Goal: Information Seeking & Learning: Learn about a topic

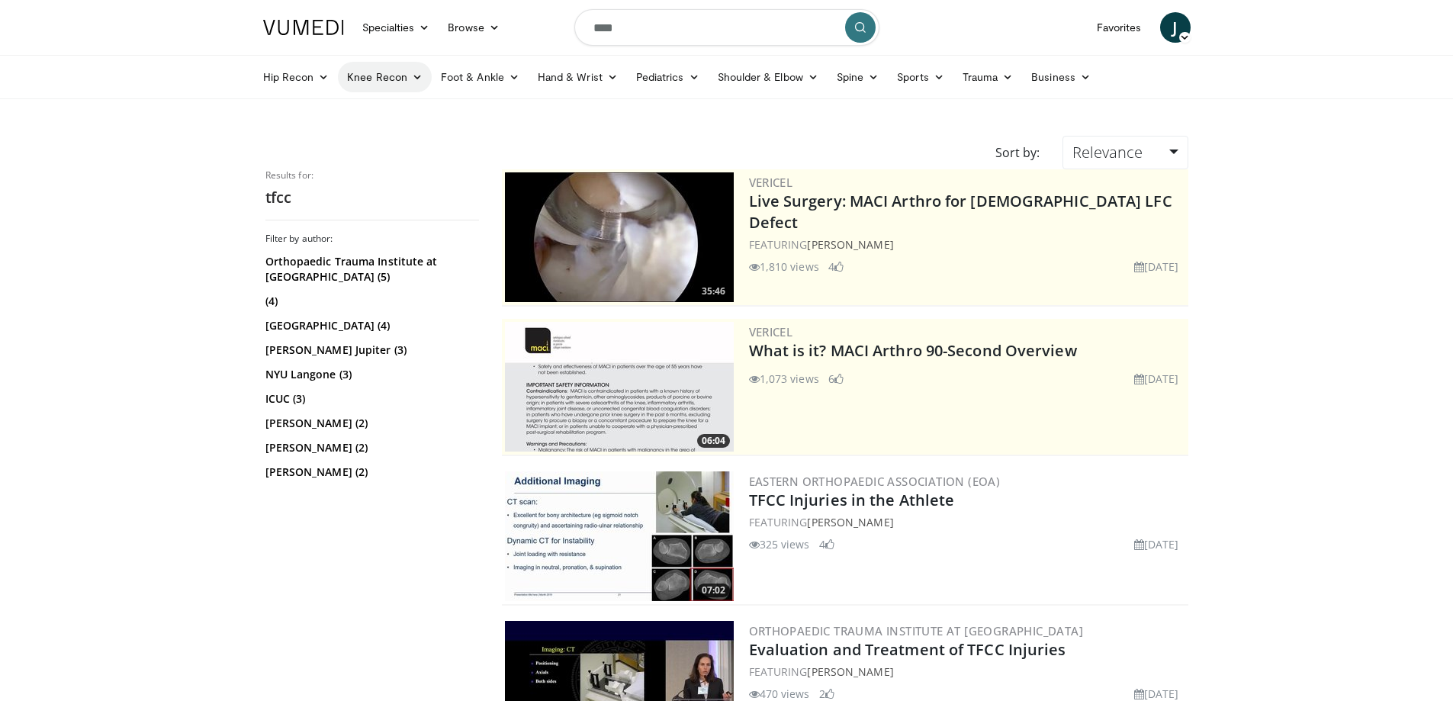
click at [370, 76] on link "Knee Recon" at bounding box center [385, 77] width 94 height 31
click at [401, 109] on link "Knee Arthroplasty" at bounding box center [430, 113] width 182 height 24
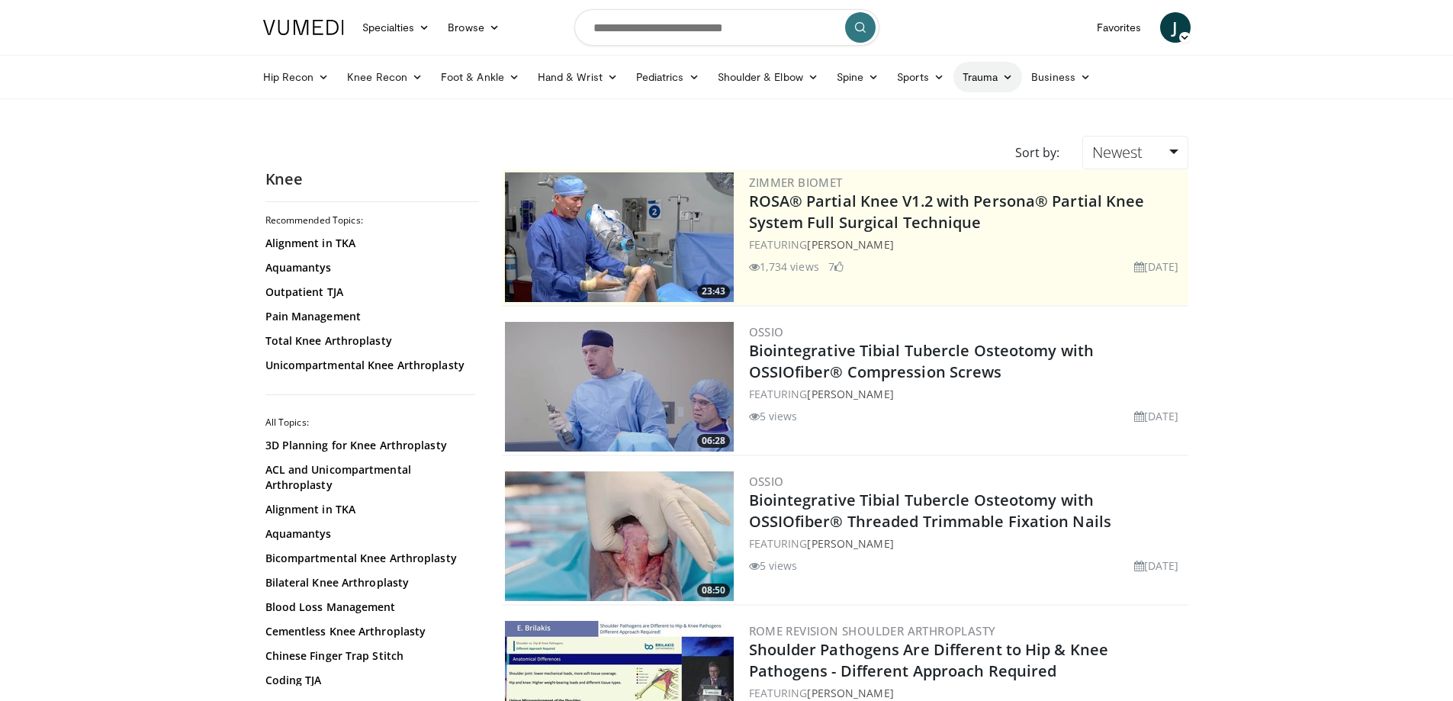
click at [995, 74] on link "Trauma" at bounding box center [988, 77] width 69 height 31
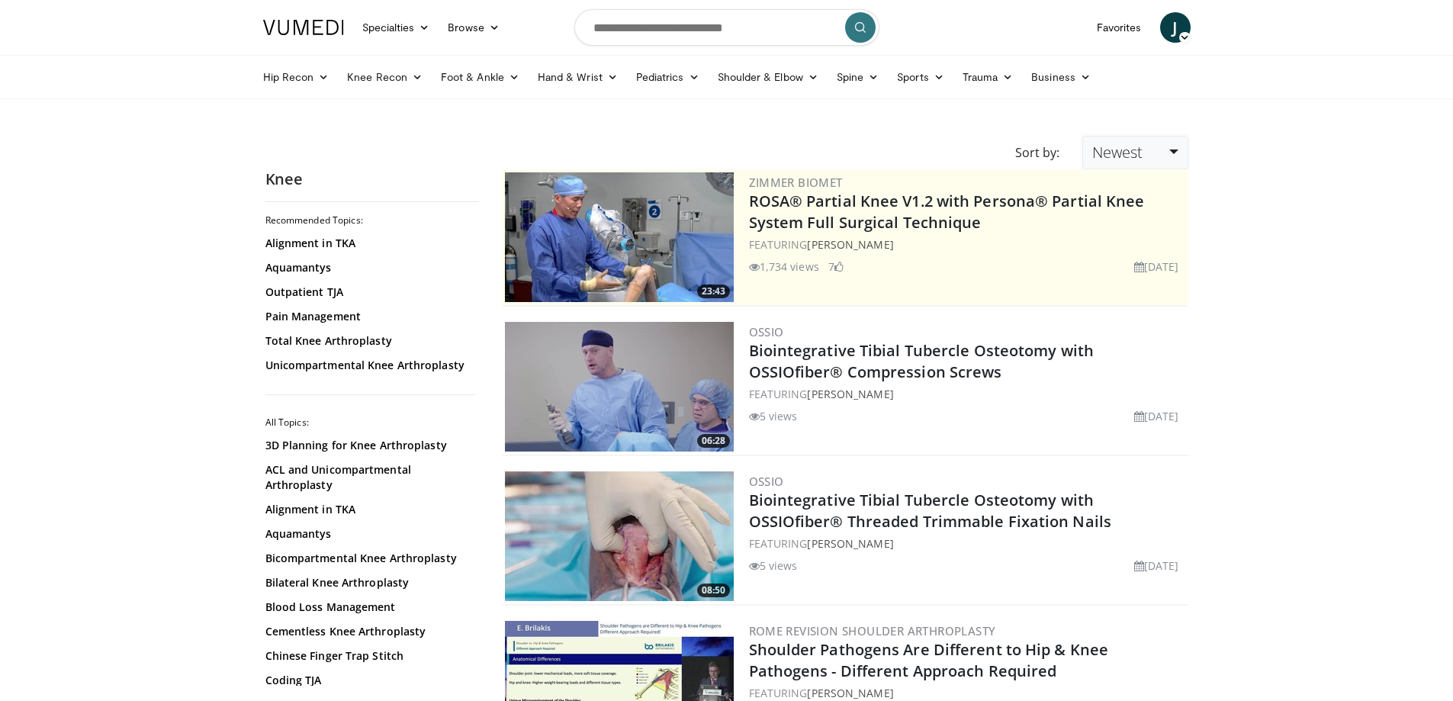
click at [1143, 159] on link "Newest" at bounding box center [1134, 153] width 105 height 34
click at [1153, 262] on link "Views" at bounding box center [1143, 263] width 121 height 24
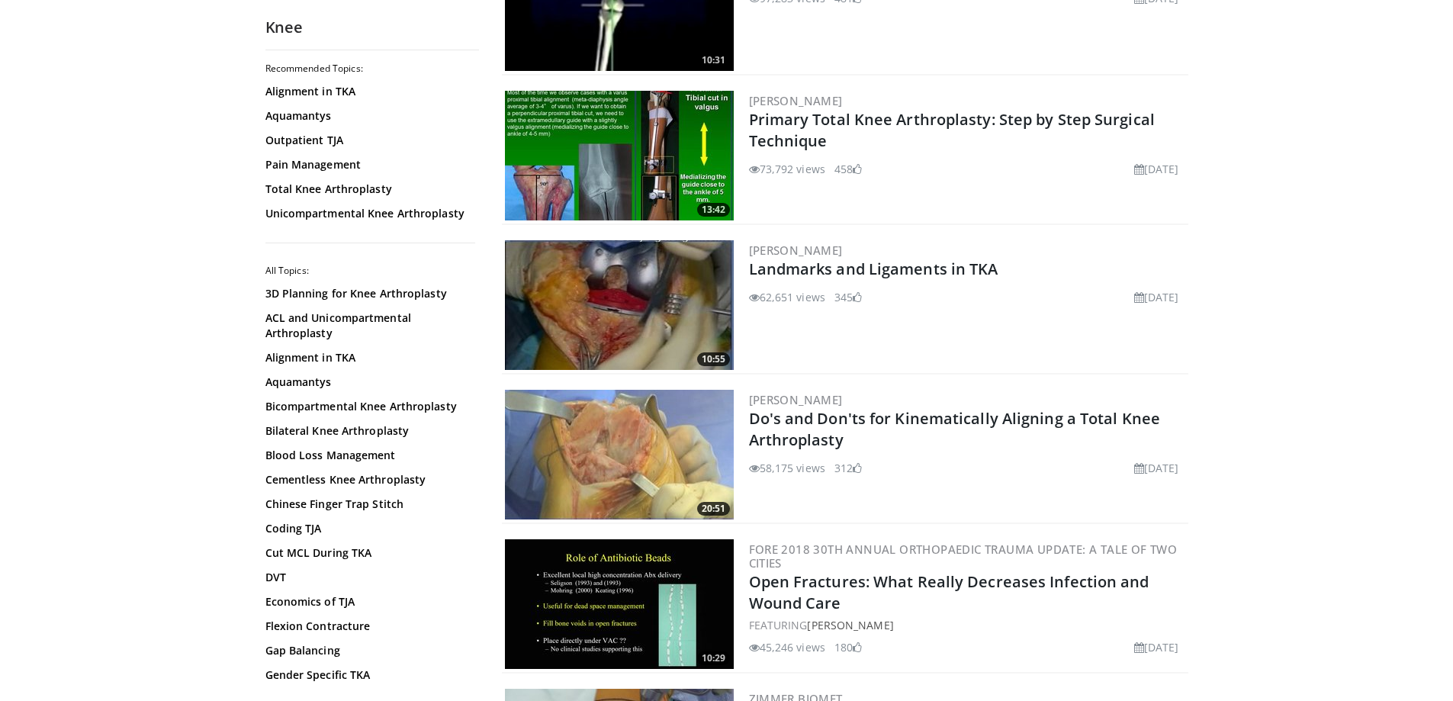
scroll to position [534, 0]
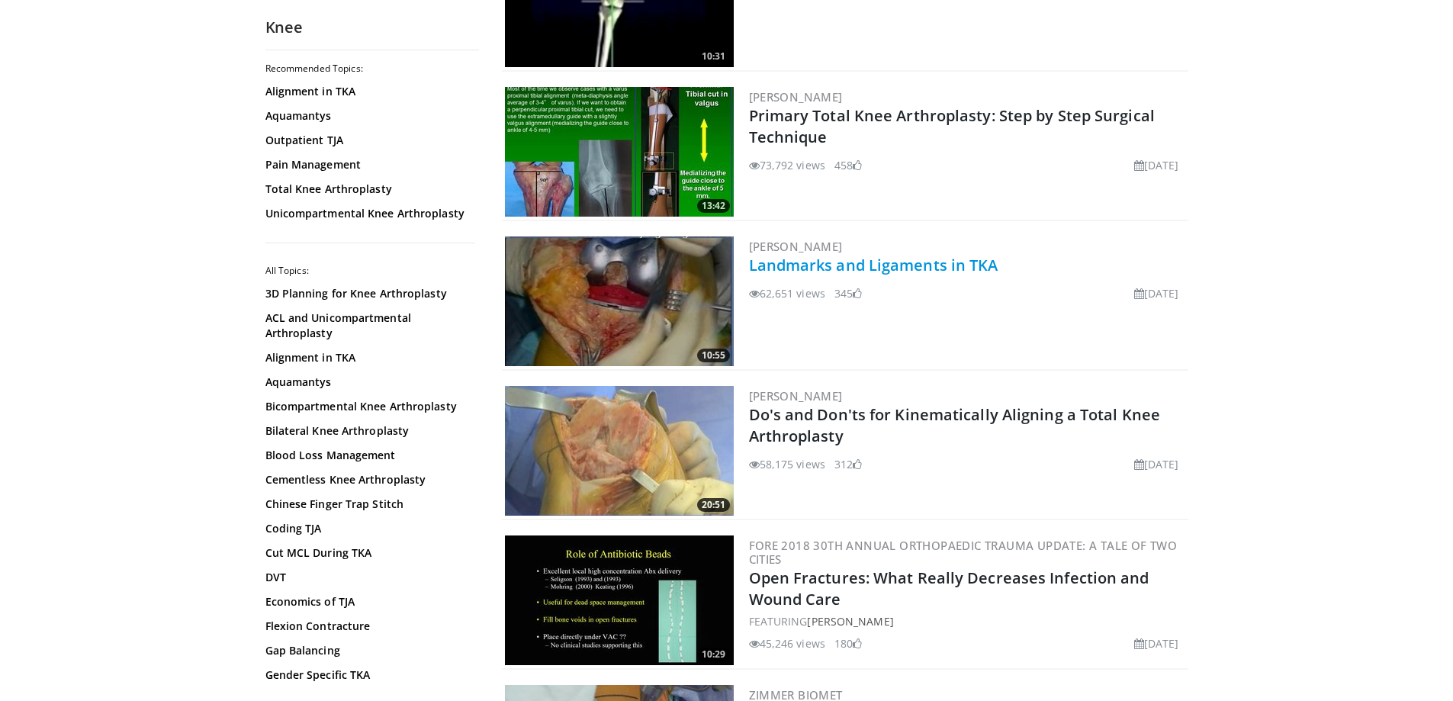
click at [990, 259] on link "Landmarks and Ligaments in TKA" at bounding box center [873, 265] width 249 height 21
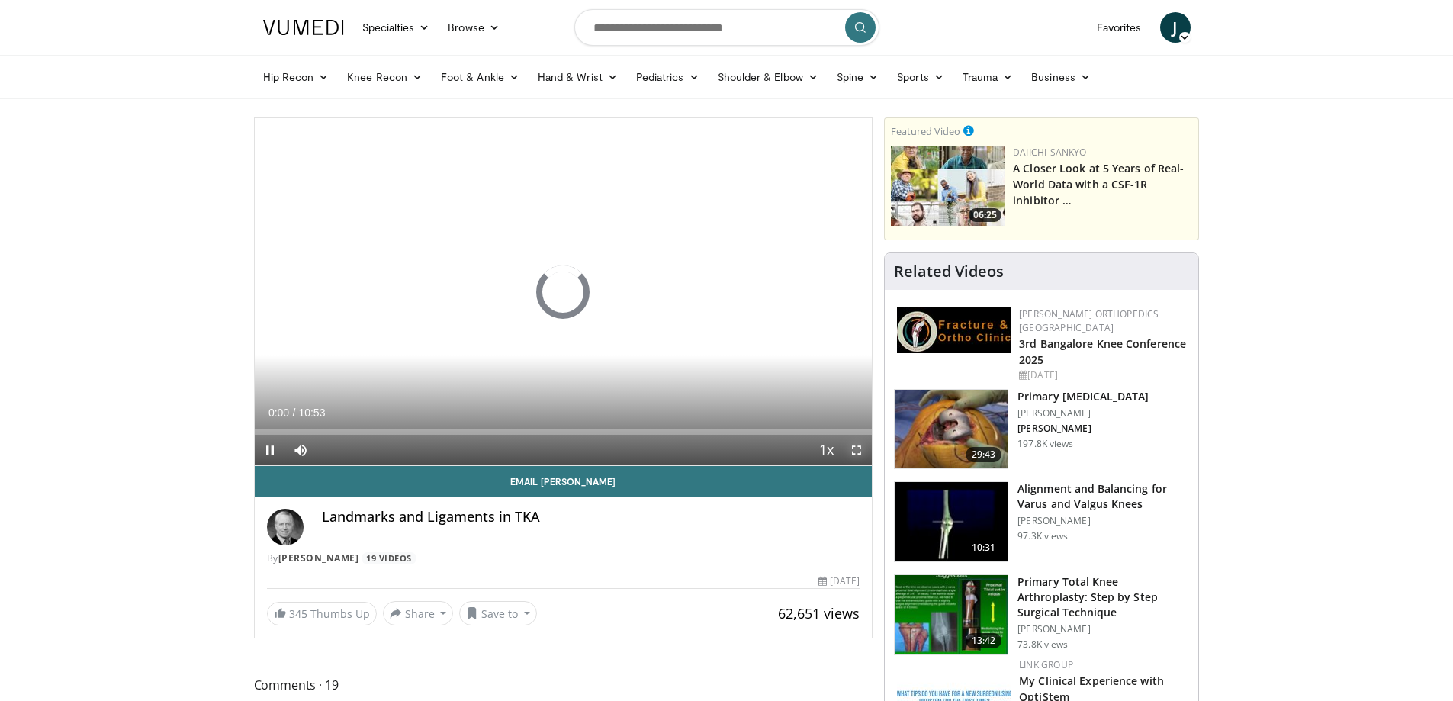
click at [860, 448] on span "Video Player" at bounding box center [856, 450] width 31 height 31
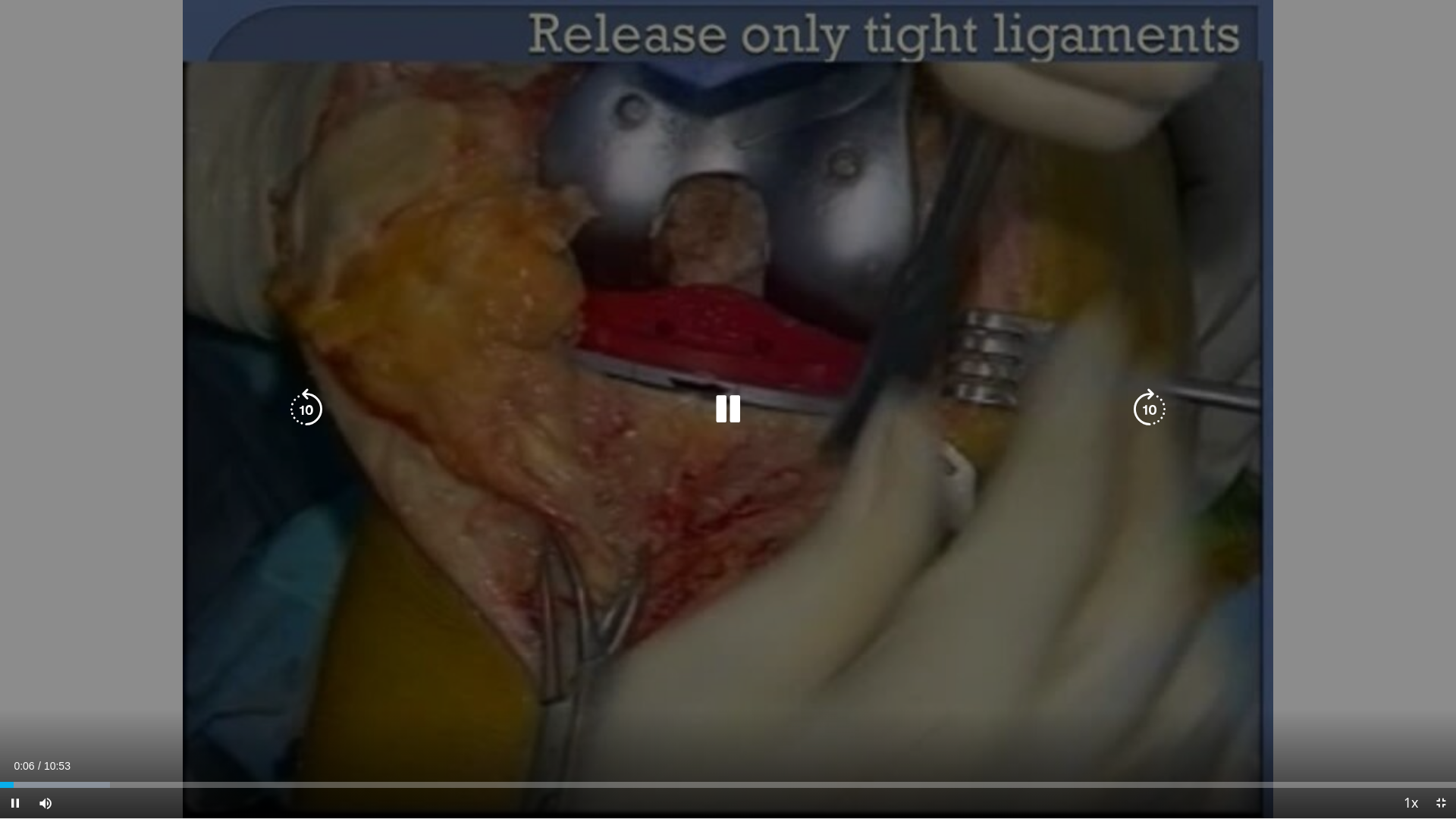
click at [953, 567] on div "10 seconds Tap to unmute" at bounding box center [728, 409] width 1456 height 818
click at [732, 409] on icon "Video Player" at bounding box center [728, 410] width 43 height 43
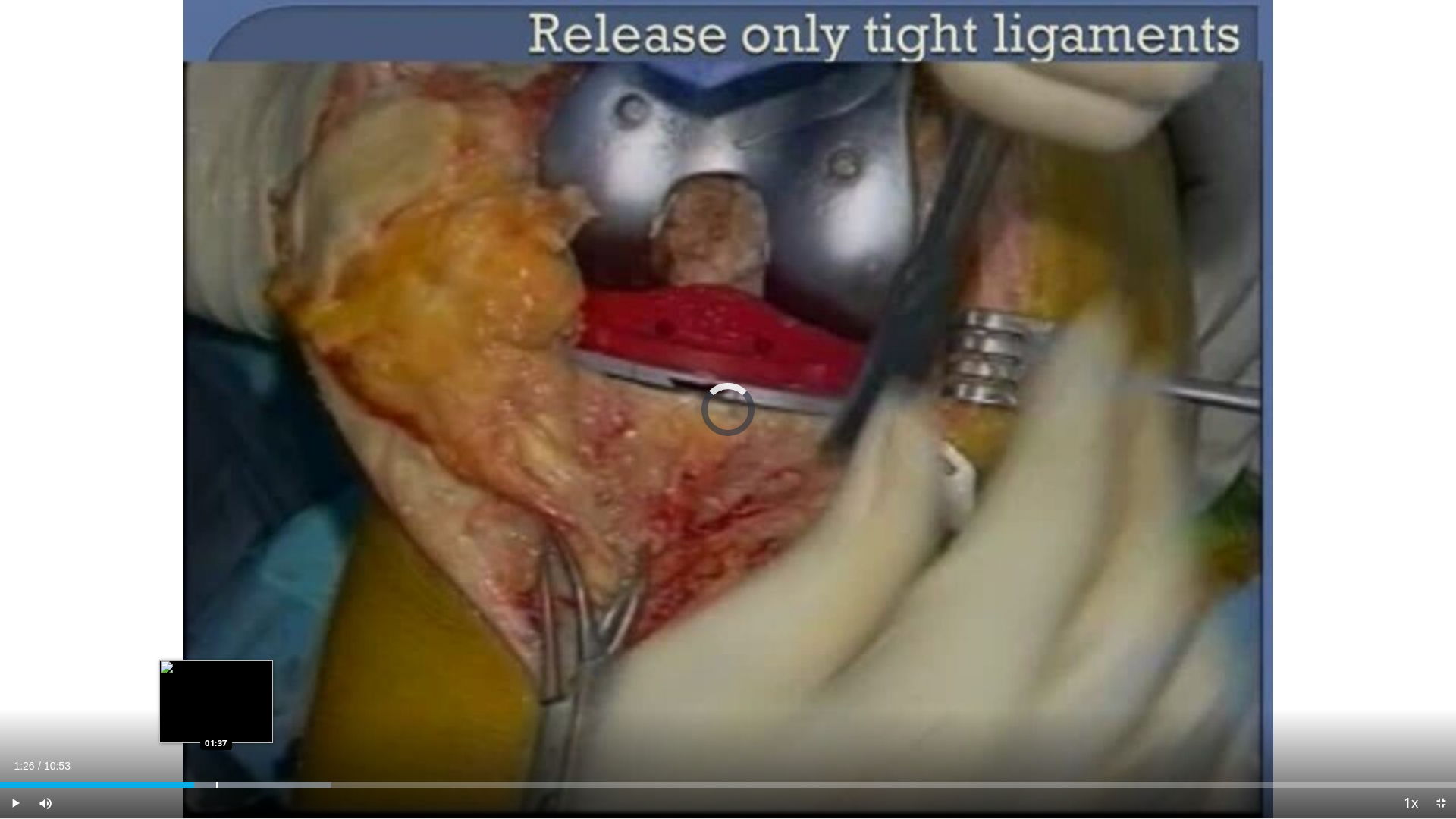
click at [219, 696] on div "Loaded : 22.74% 01:27 01:37" at bounding box center [728, 780] width 1456 height 14
click at [251, 696] on div "Progress Bar" at bounding box center [266, 784] width 217 height 6
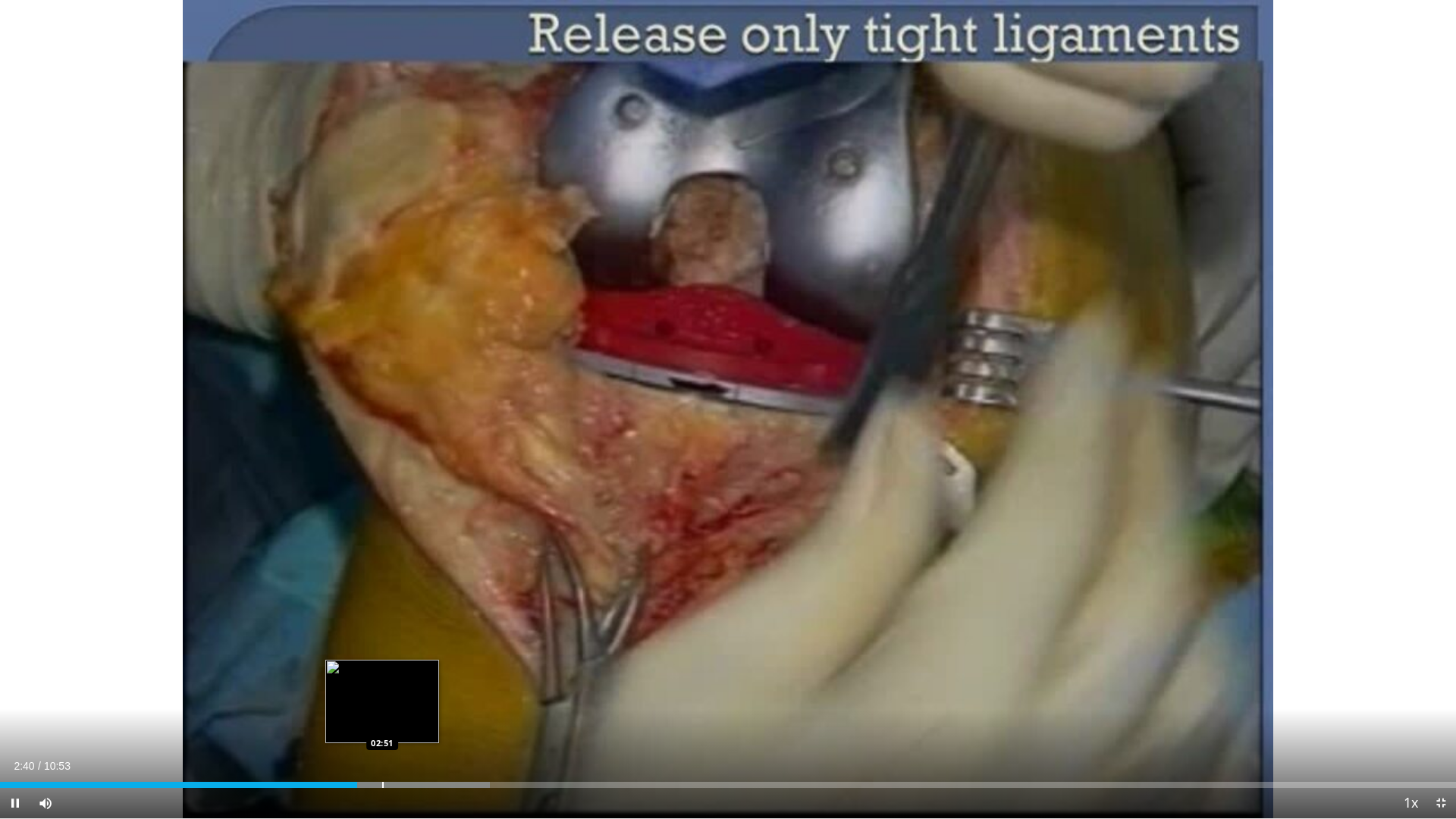
click at [382, 696] on div "Progress Bar" at bounding box center [383, 784] width 2 height 6
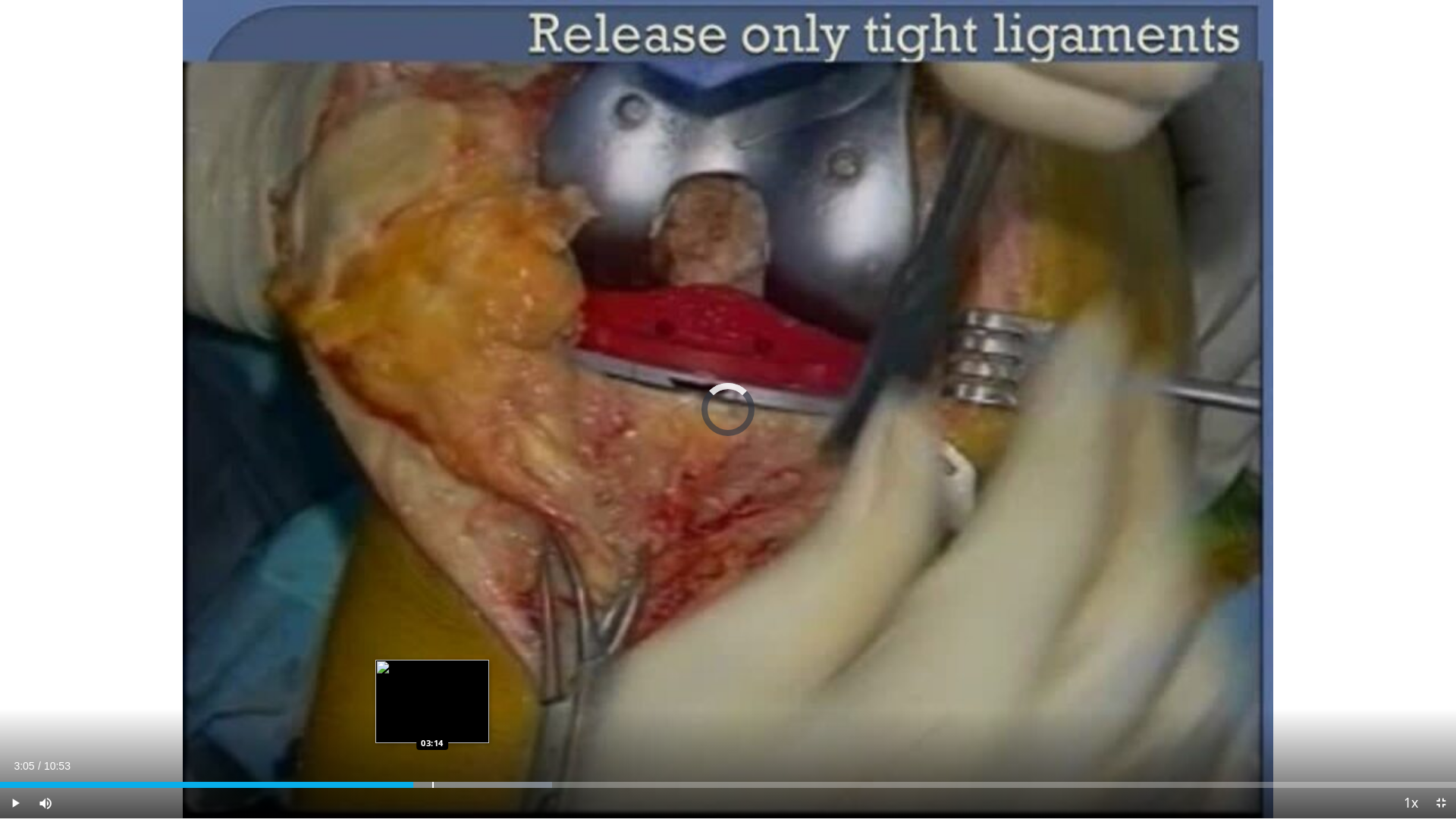
click at [433, 696] on div "Progress Bar" at bounding box center [433, 784] width 2 height 6
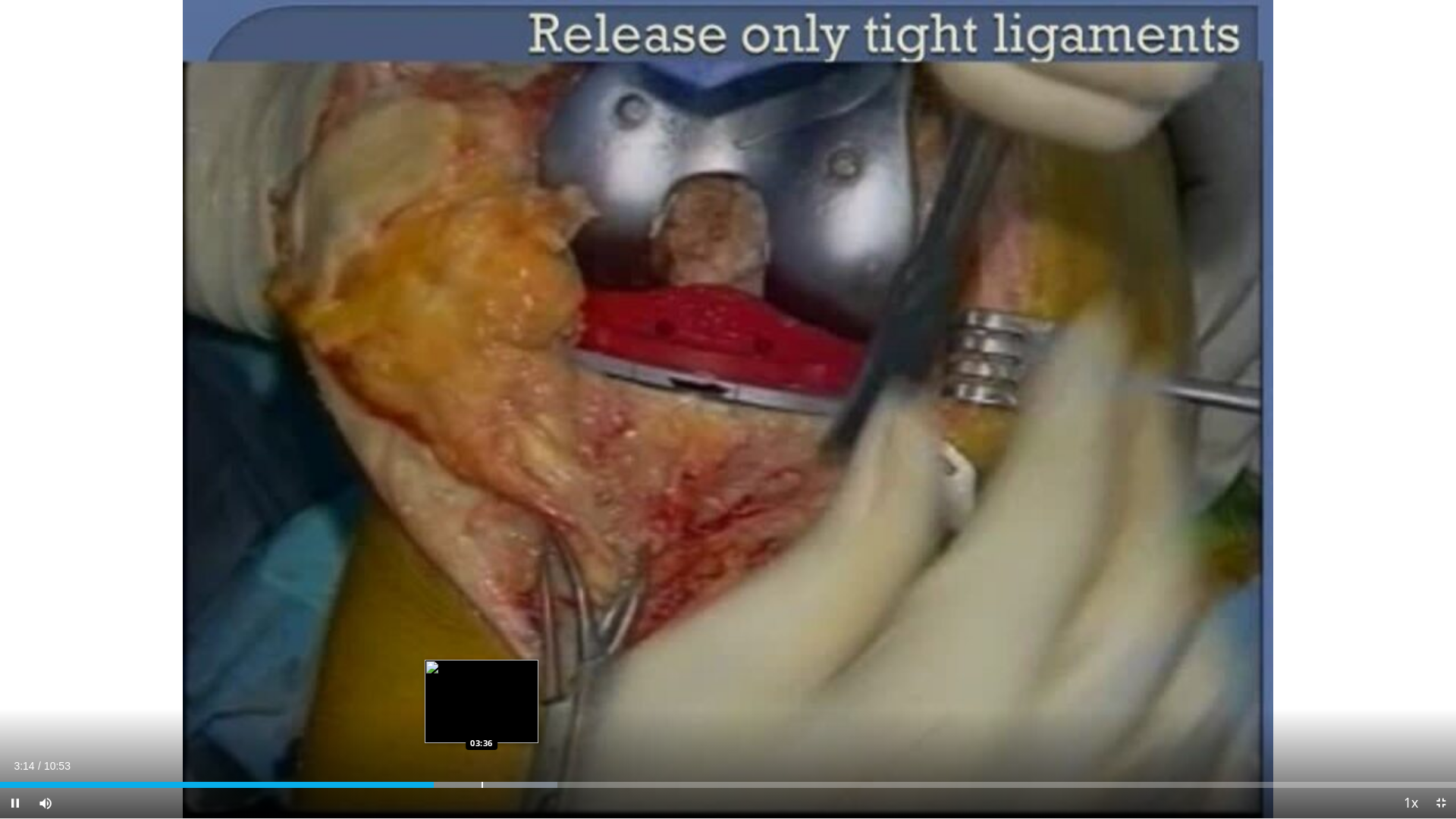
click at [482, 696] on div "Loaded : 38.27% 03:14 03:36" at bounding box center [728, 780] width 1456 height 14
click at [506, 696] on div "Progress Bar" at bounding box center [507, 784] width 2 height 6
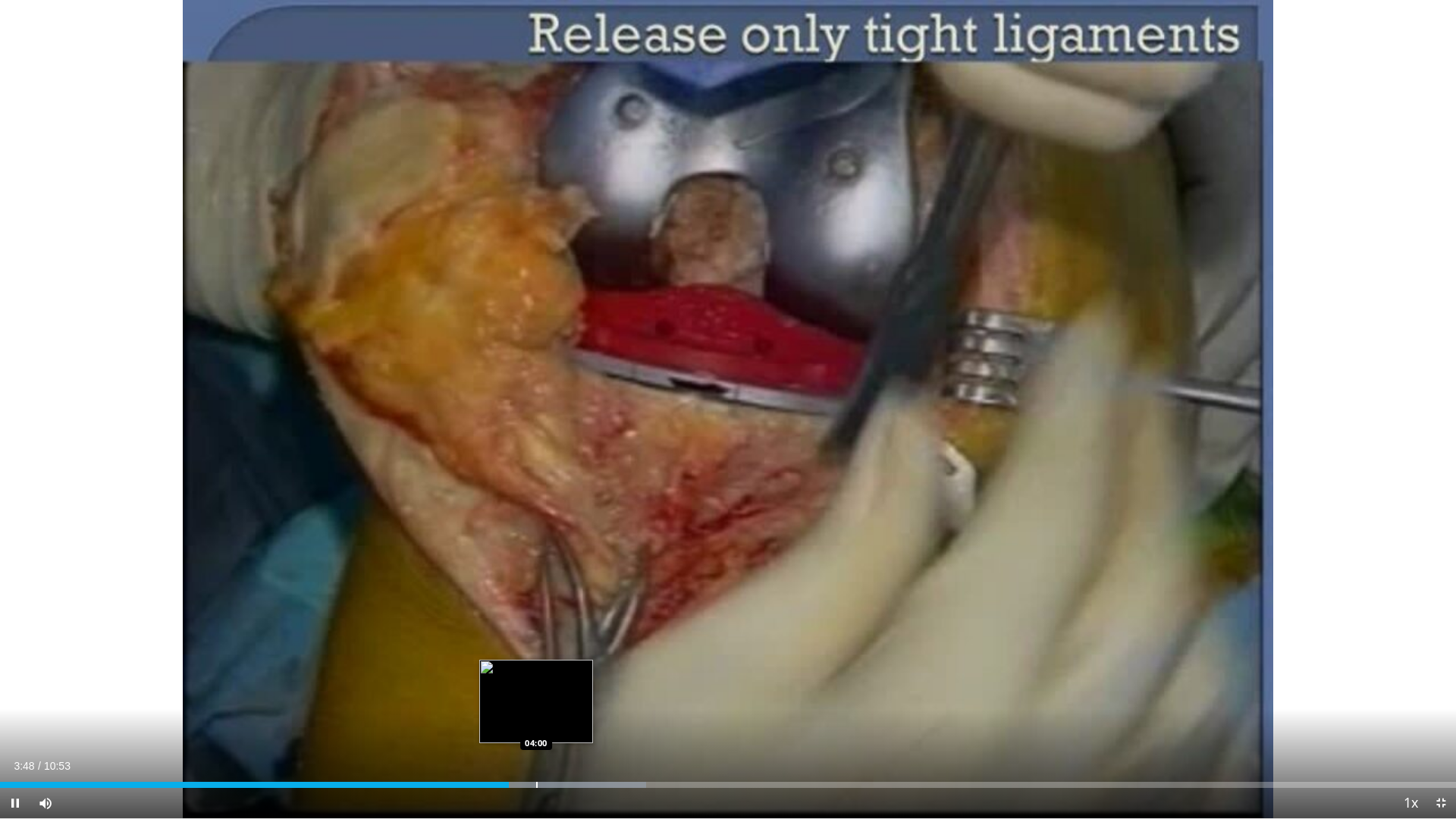
click at [536, 696] on div "Loaded : 44.39% 03:48 04:00" at bounding box center [728, 780] width 1456 height 14
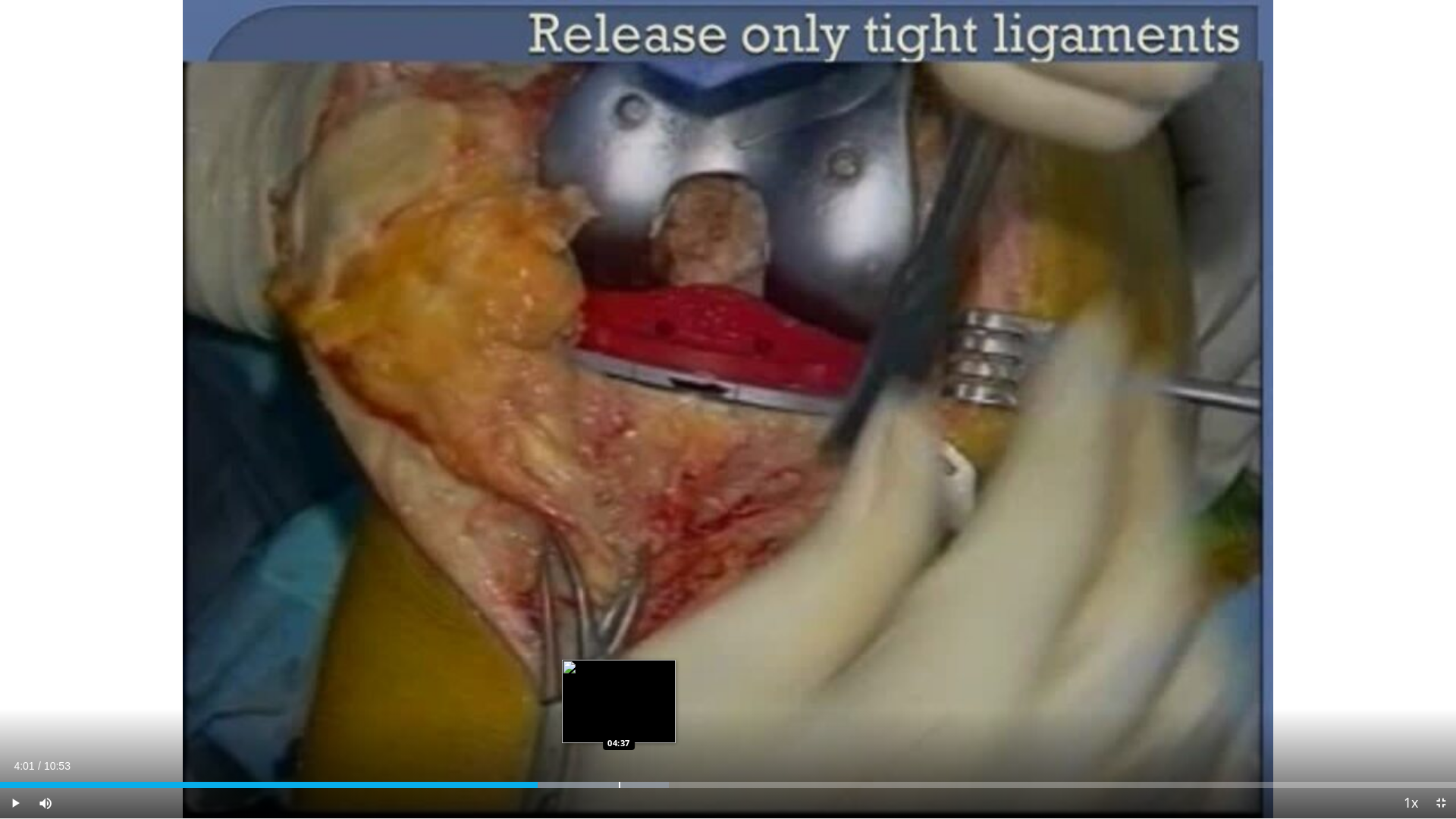
click at [619, 696] on div "Loaded : 45.92% 04:01 04:37" at bounding box center [728, 780] width 1456 height 14
drag, startPoint x: 684, startPoint y: 780, endPoint x: 775, endPoint y: 770, distance: 91.5
click at [686, 696] on div "Loaded : 47.45% 05:07 05:07" at bounding box center [728, 780] width 1456 height 14
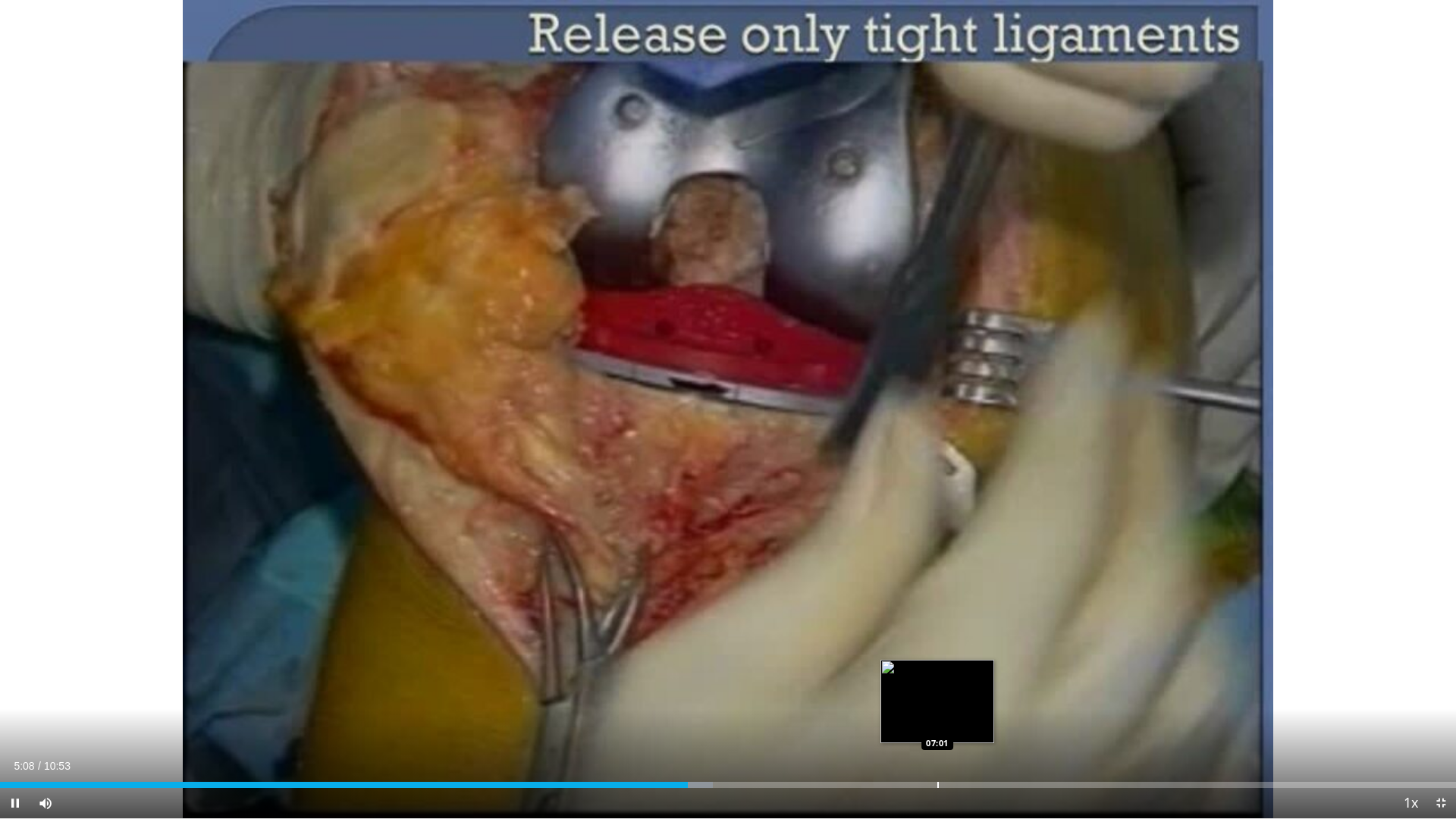
click at [937, 696] on div "Loaded : 48.98% 05:09 07:01" at bounding box center [728, 780] width 1456 height 14
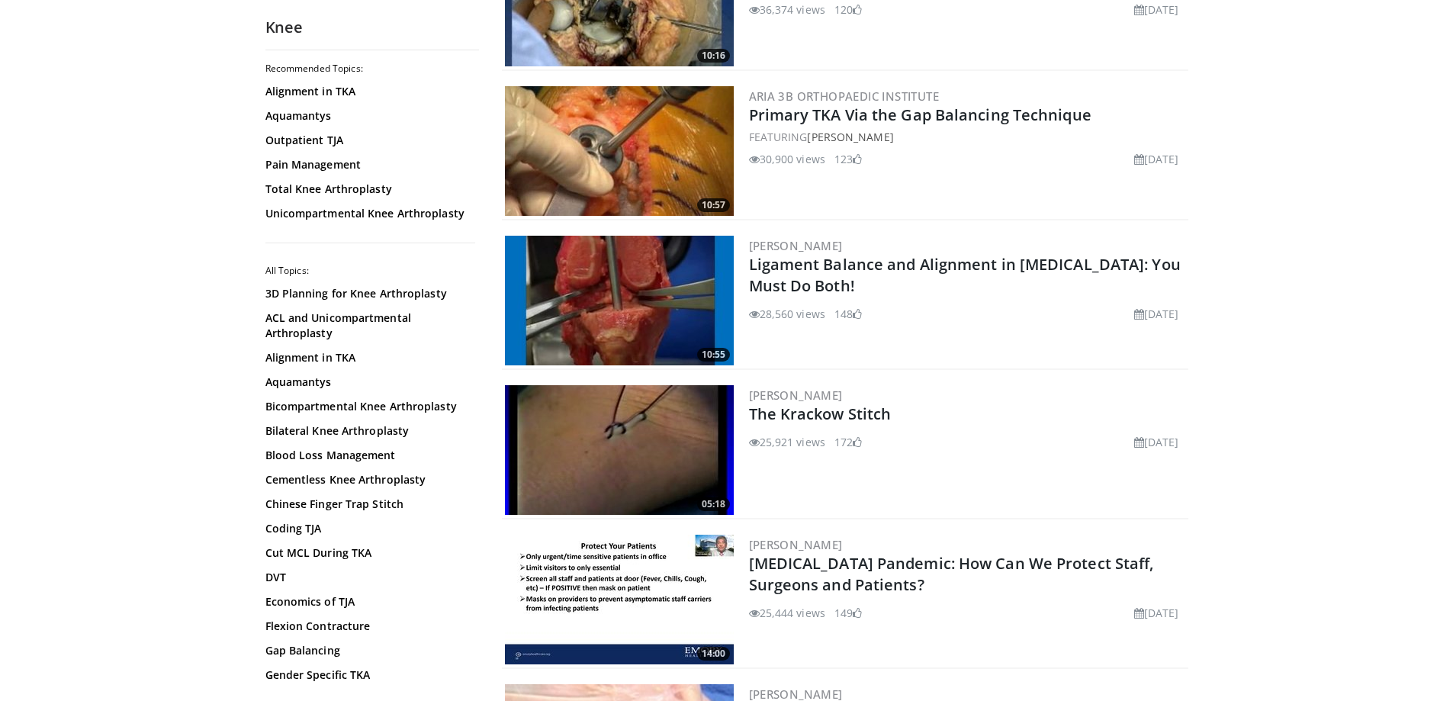
scroll to position [1516, 0]
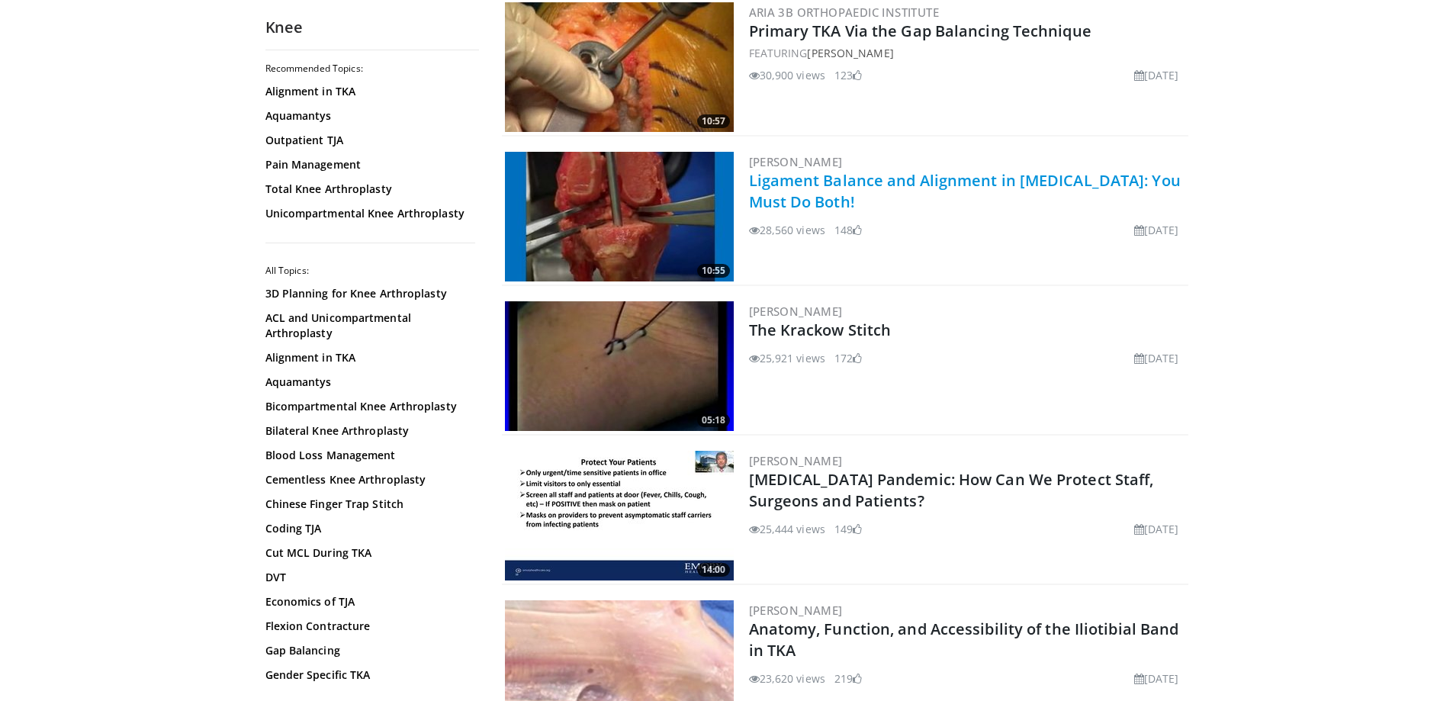
click at [886, 207] on link "Ligament Balance and Alignment in [MEDICAL_DATA]: You Must Do Both!" at bounding box center [965, 191] width 432 height 42
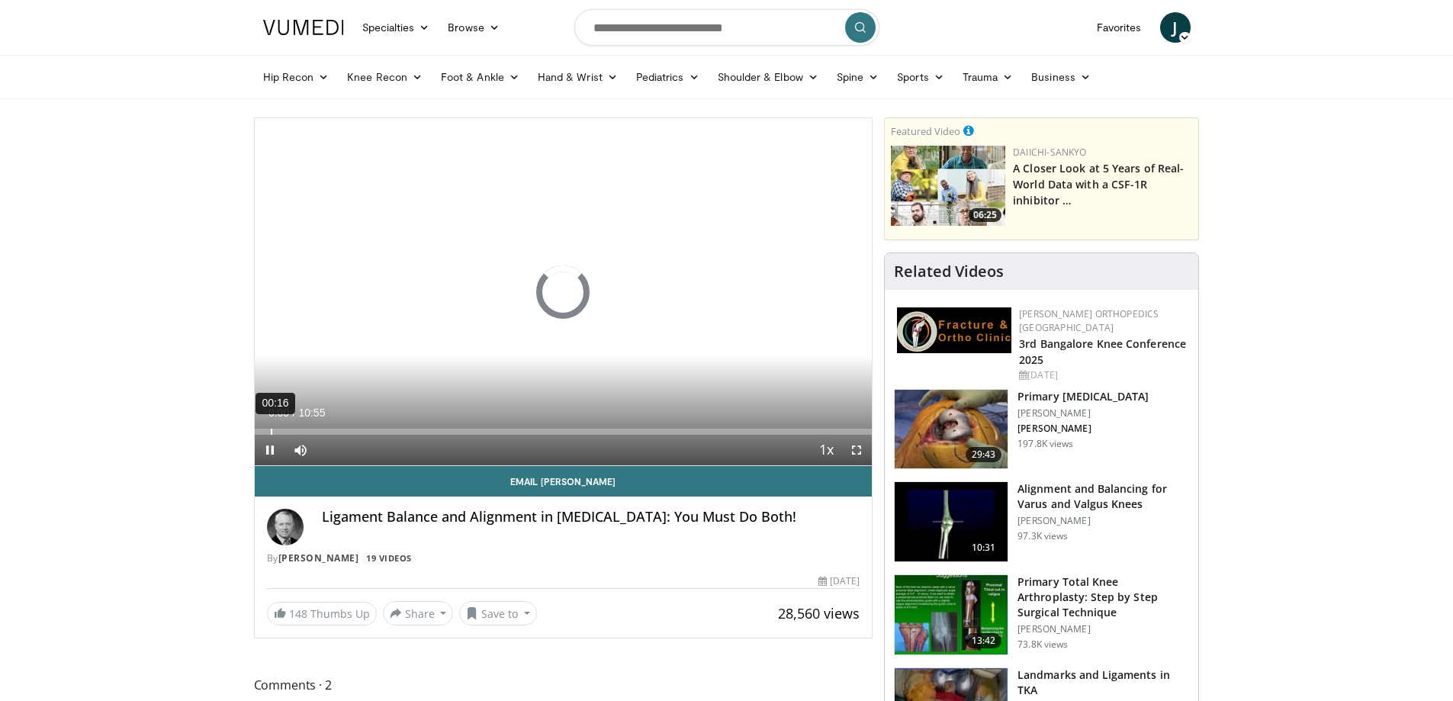
click at [271, 431] on div "00:16" at bounding box center [272, 432] width 2 height 6
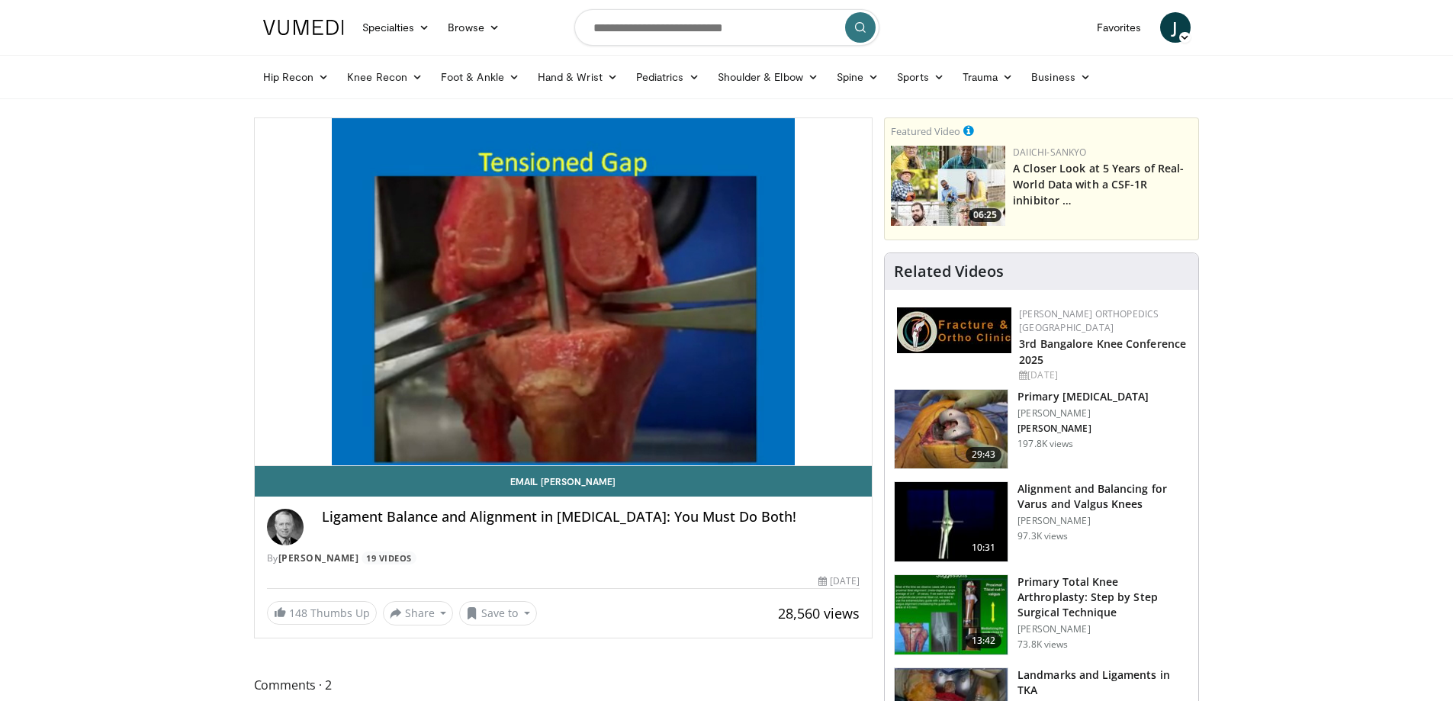
click at [285, 431] on video-js "**********" at bounding box center [564, 292] width 618 height 348
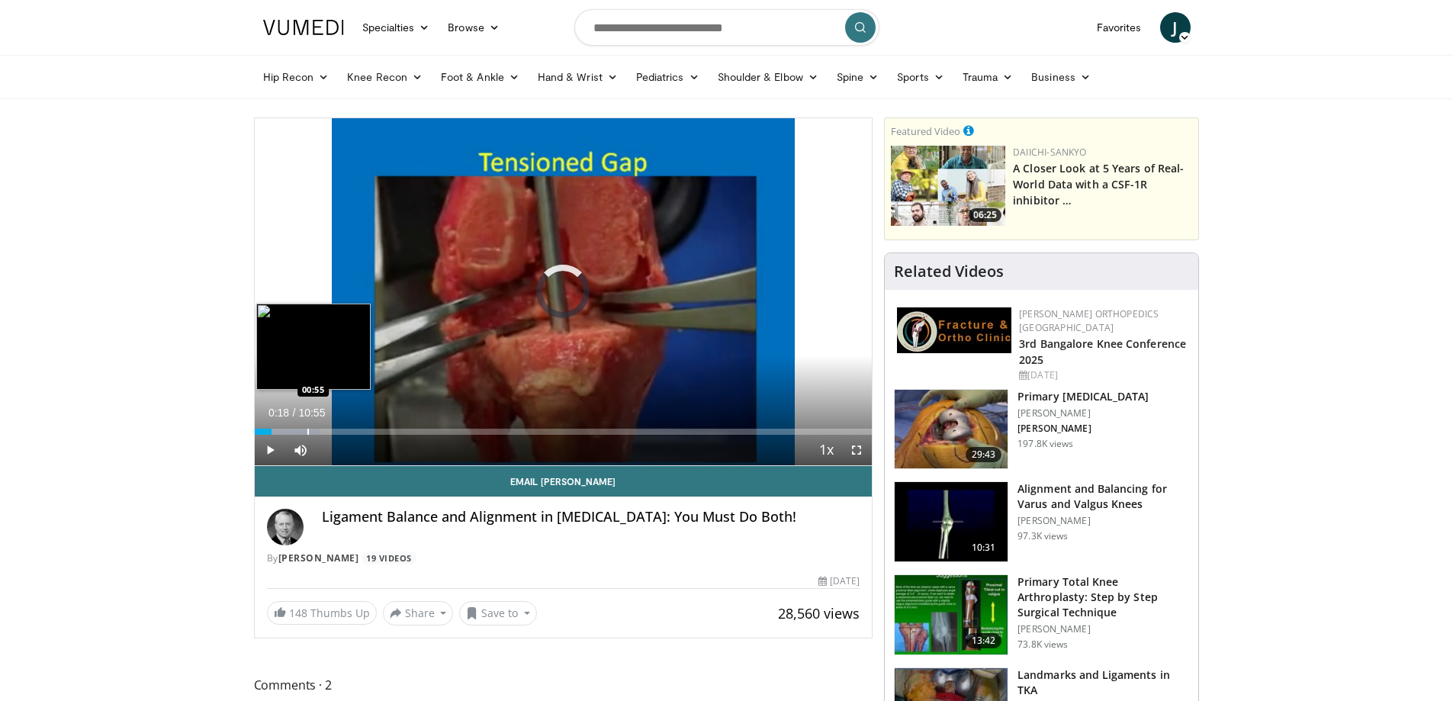
click at [307, 430] on div "Progress Bar" at bounding box center [308, 432] width 2 height 6
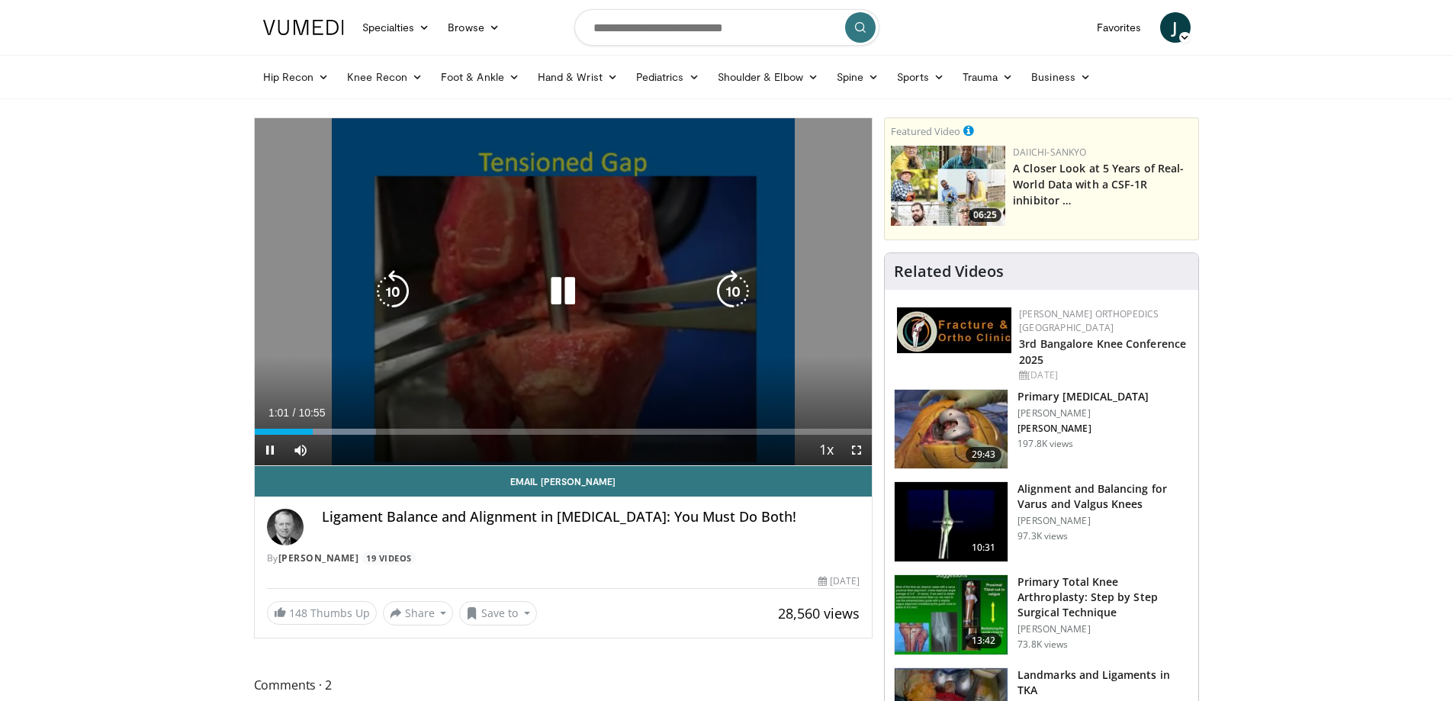
click at [343, 433] on div "Progress Bar" at bounding box center [330, 432] width 92 height 6
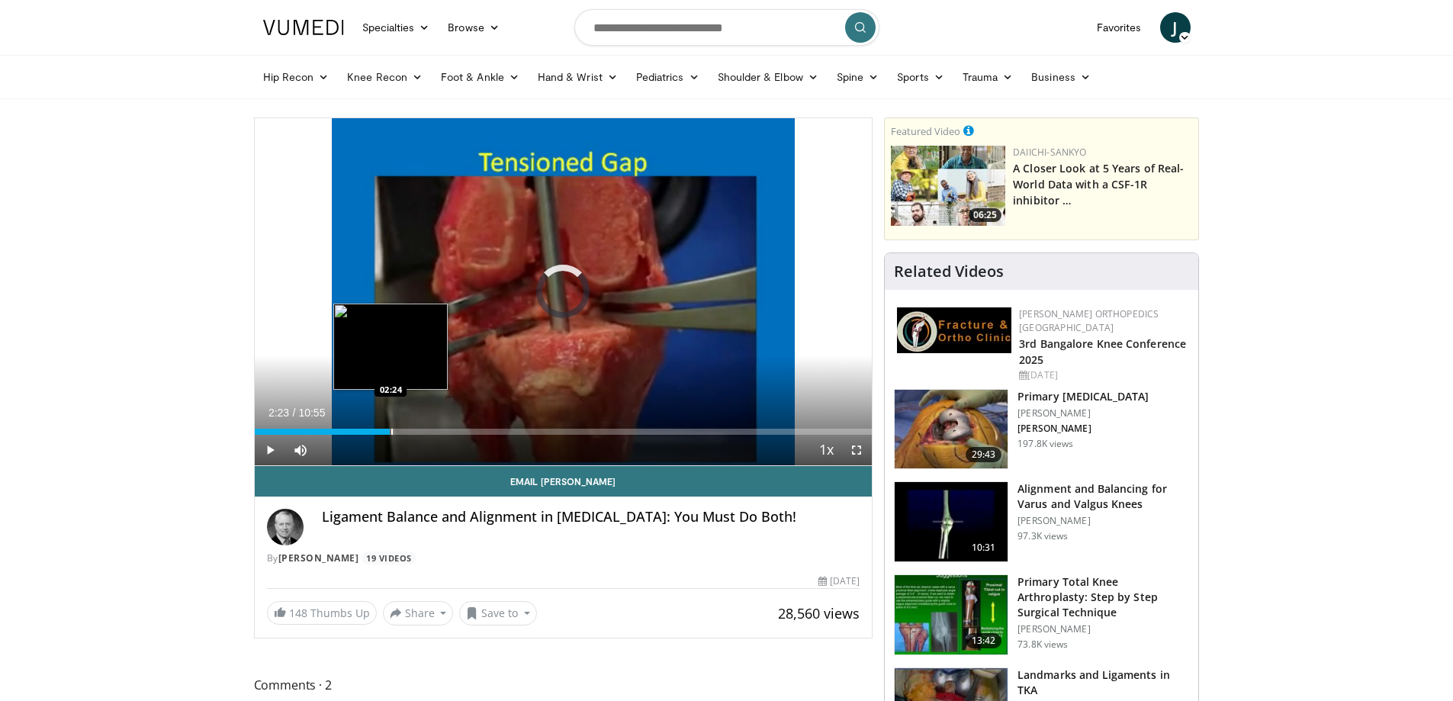
click at [391, 433] on div "Progress Bar" at bounding box center [392, 432] width 2 height 6
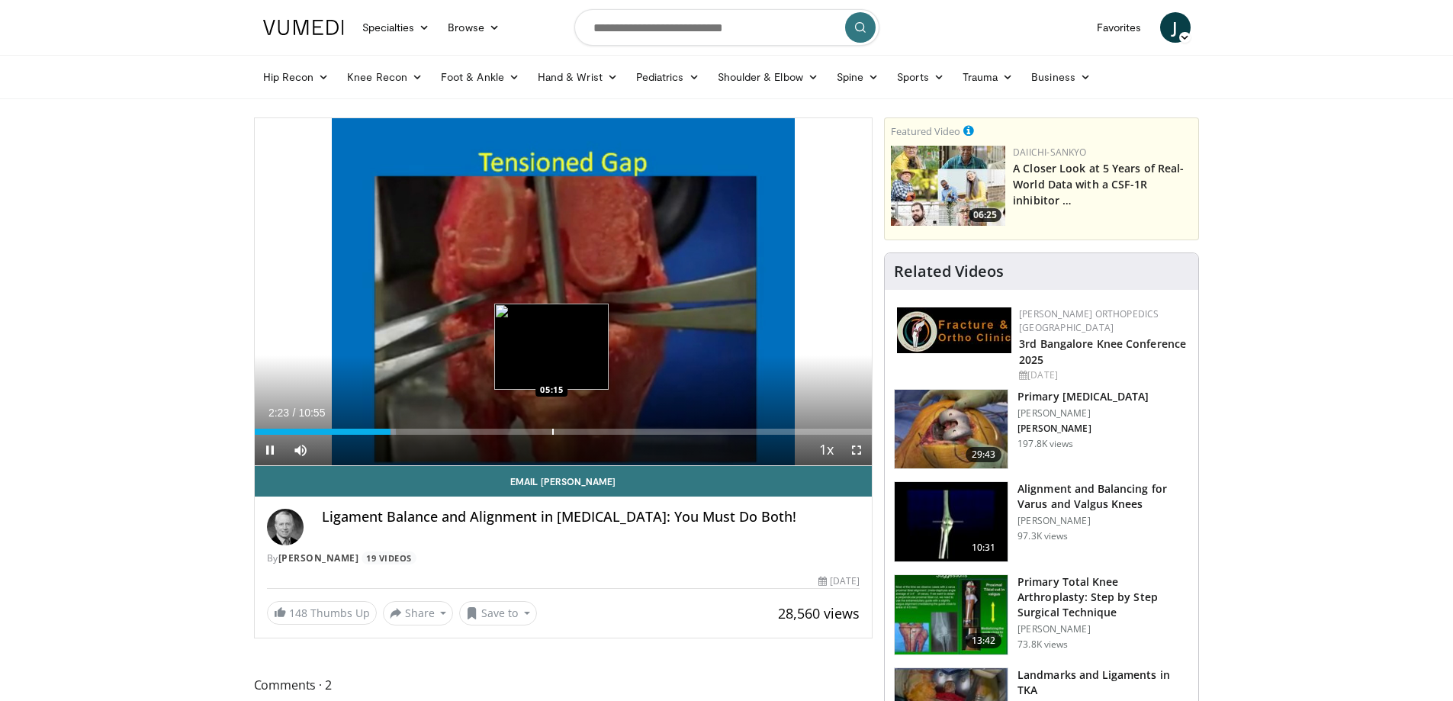
click at [552, 429] on video-js "**********" at bounding box center [564, 292] width 618 height 348
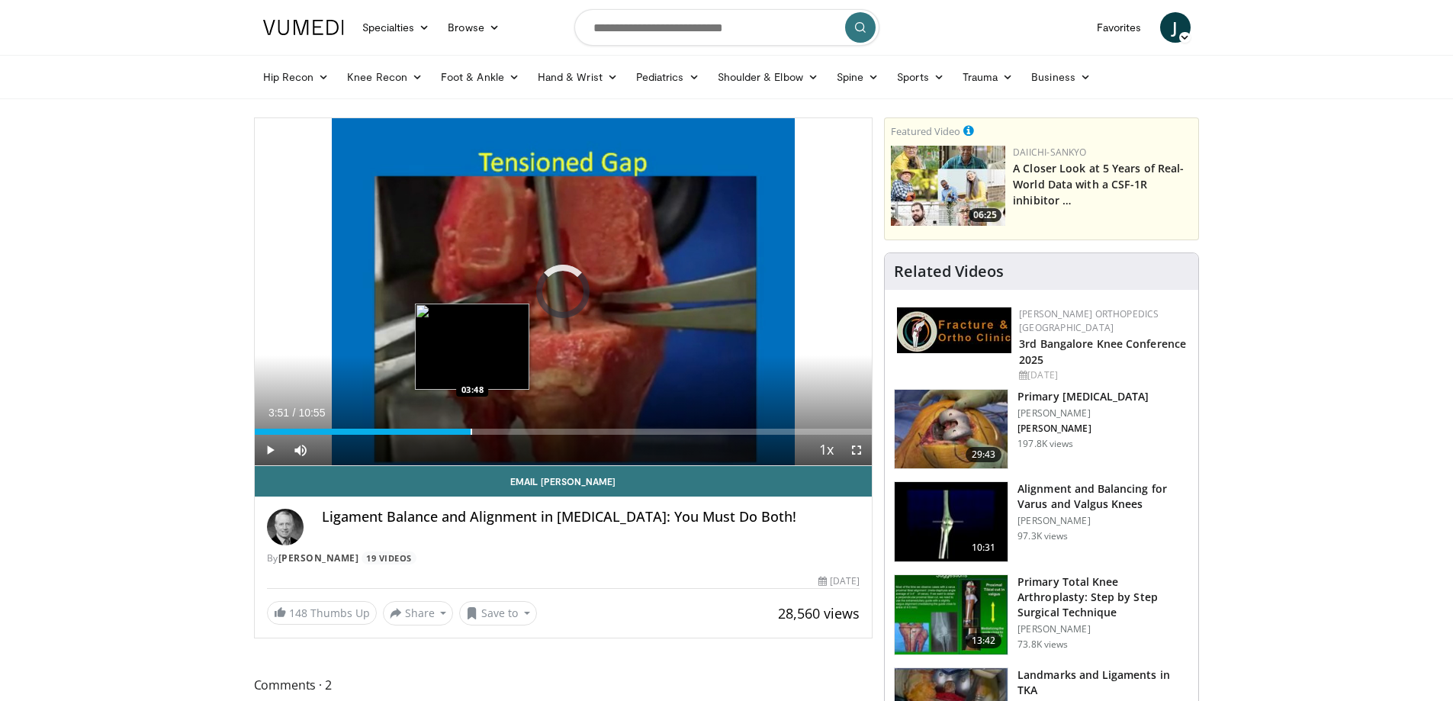
click at [472, 427] on div "Loaded : 32.06% 03:51 03:48" at bounding box center [564, 427] width 618 height 14
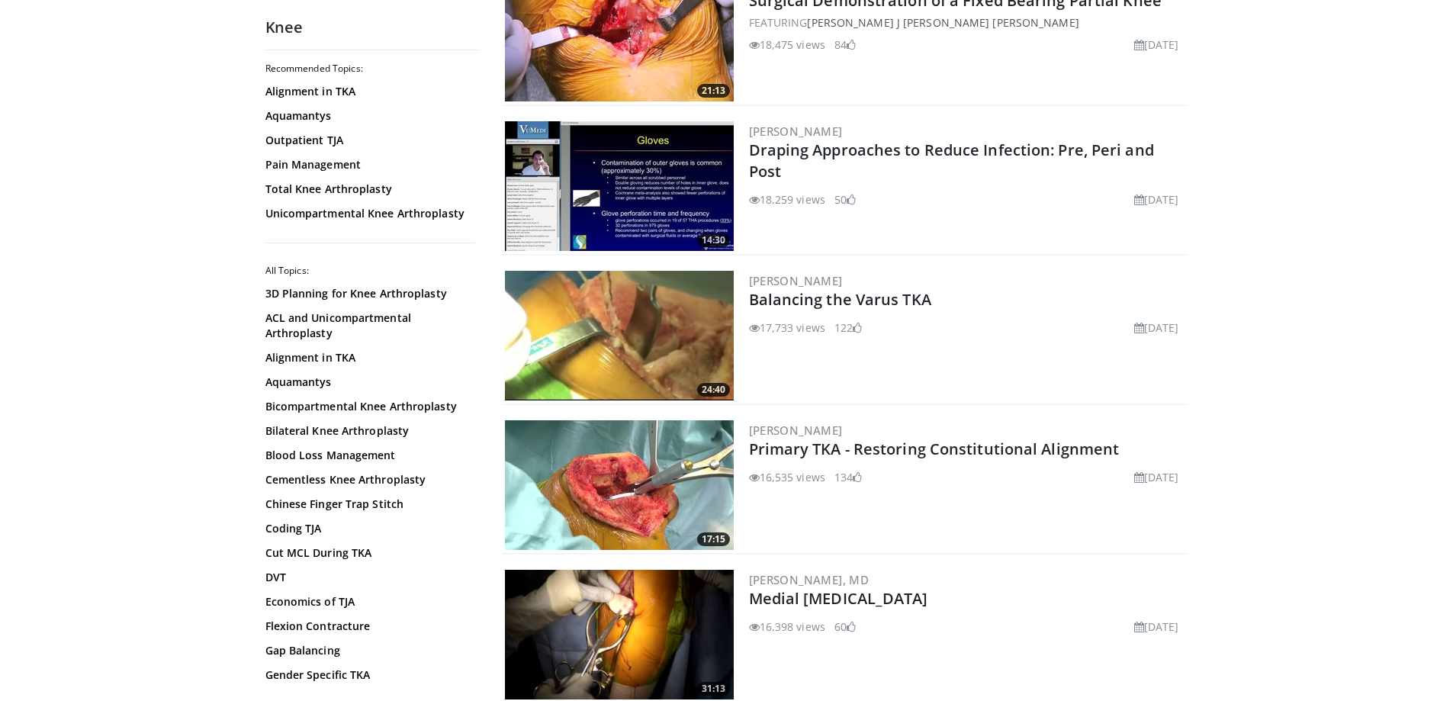
scroll to position [3118, 0]
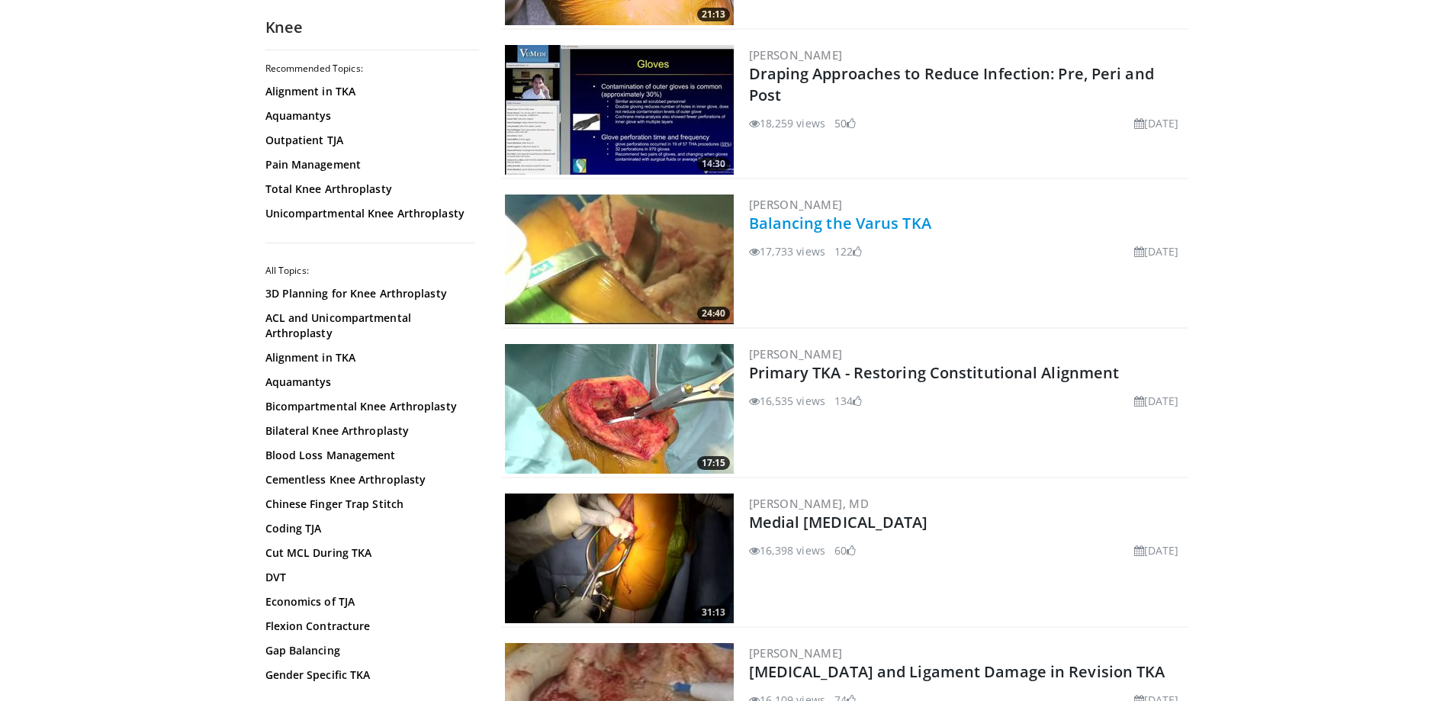
click at [891, 228] on link "Balancing the Varus TKA" at bounding box center [840, 223] width 182 height 21
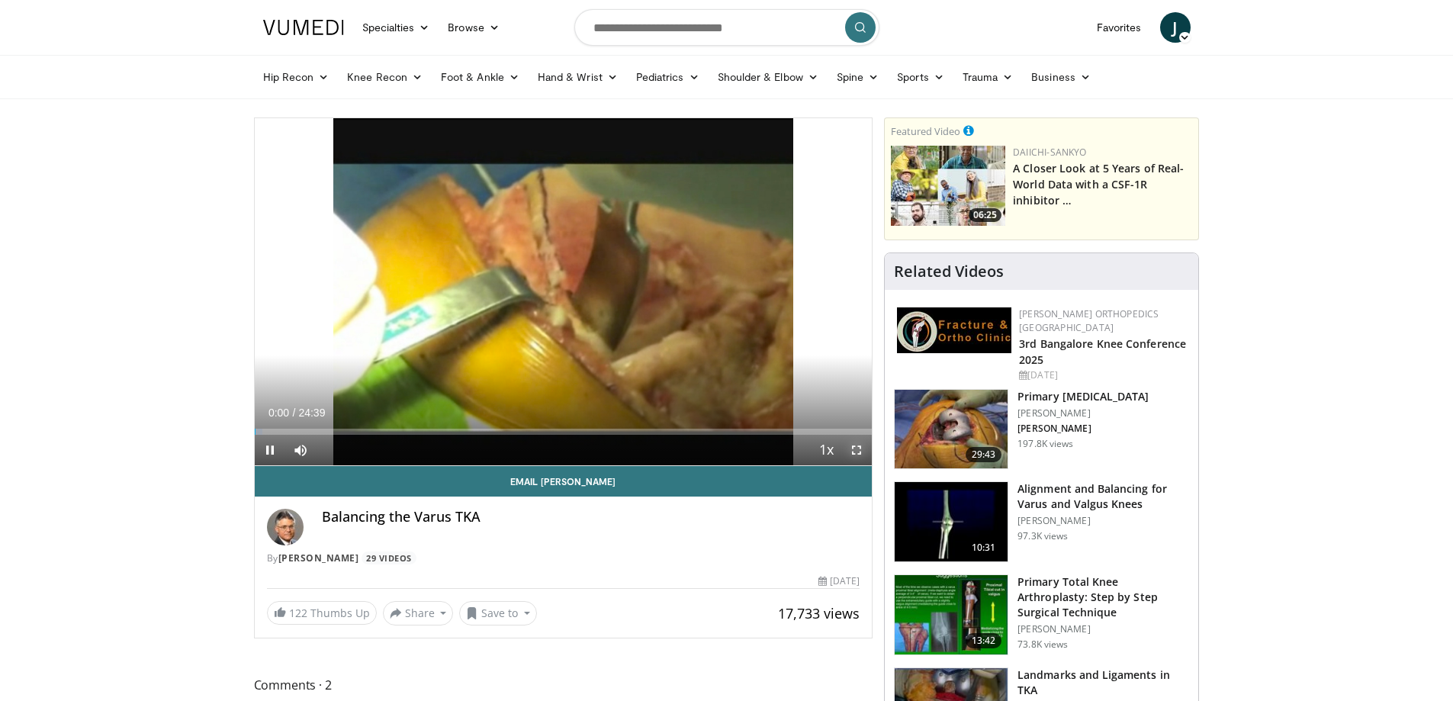
click at [842, 447] on span "Video Player" at bounding box center [856, 450] width 31 height 31
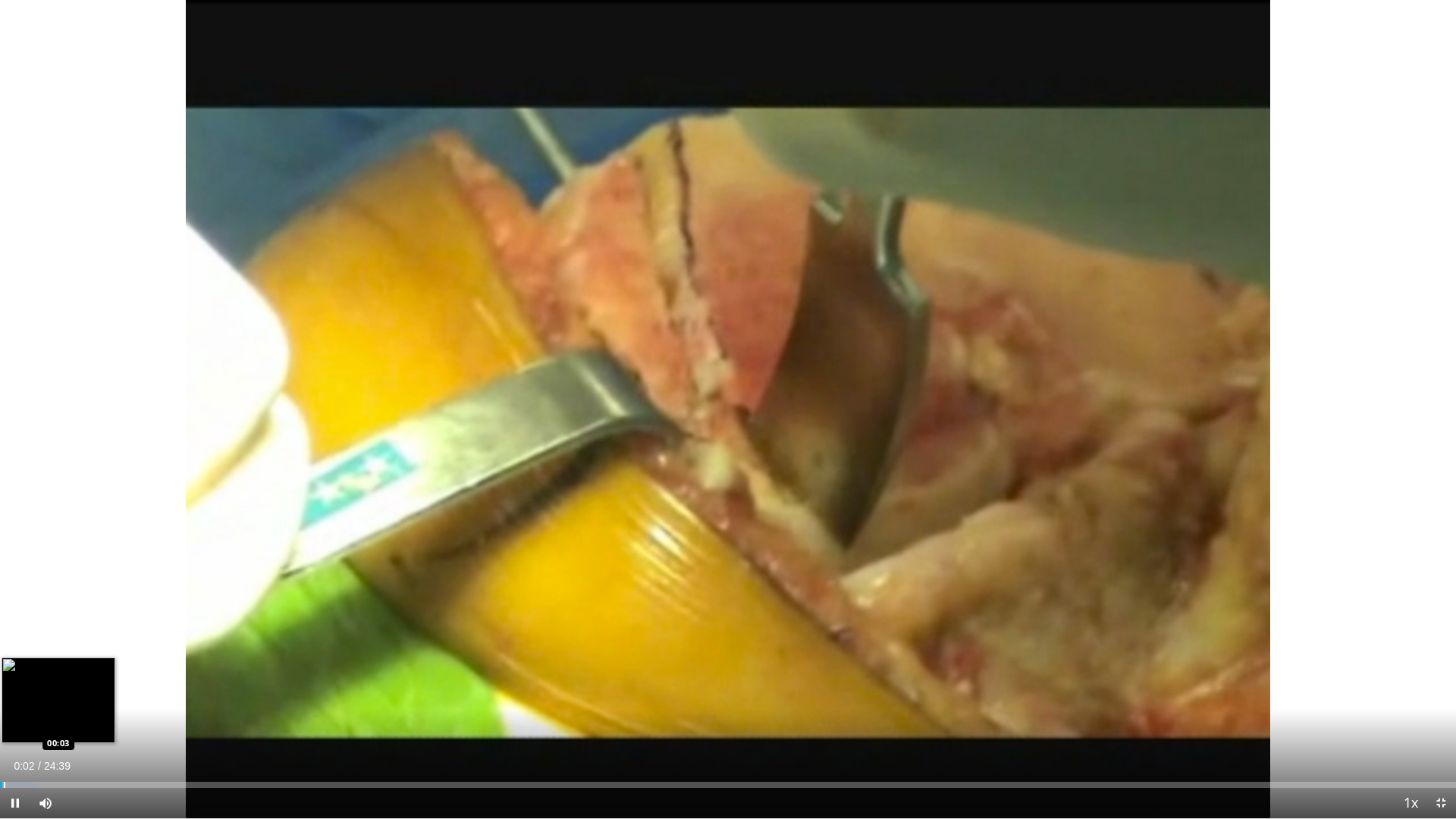
drag, startPoint x: 4, startPoint y: 780, endPoint x: 13, endPoint y: 781, distance: 9.1
click at [4, 696] on div "Loaded : 2.68% 00:02 00:03" at bounding box center [728, 780] width 1456 height 14
click at [17, 696] on div "Progress Bar" at bounding box center [18, 784] width 2 height 6
click at [37, 696] on div "Progress Bar" at bounding box center [38, 784] width 2 height 6
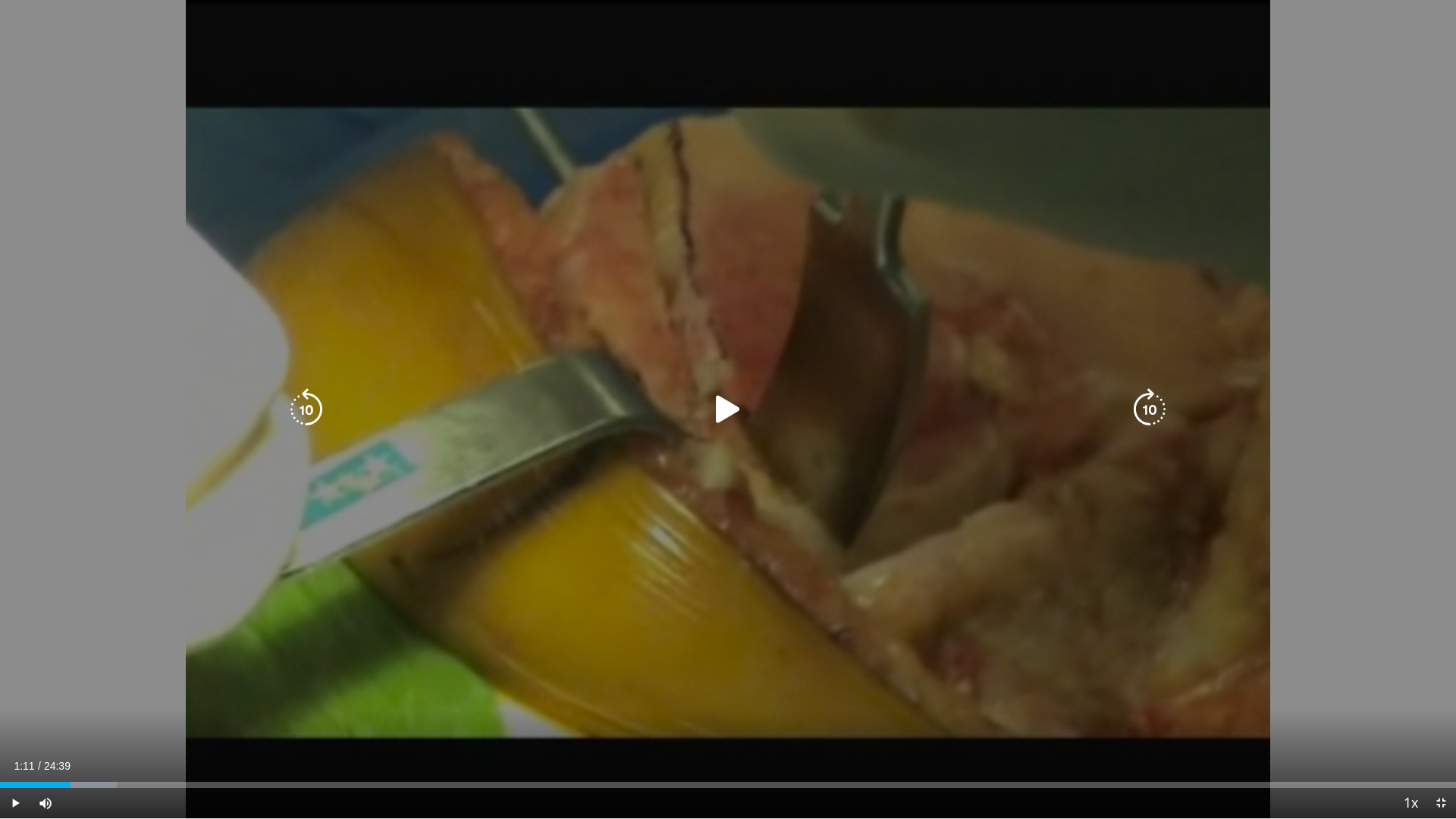
click at [71, 696] on div "Loaded : 8.04% 00:51 01:10" at bounding box center [728, 780] width 1456 height 14
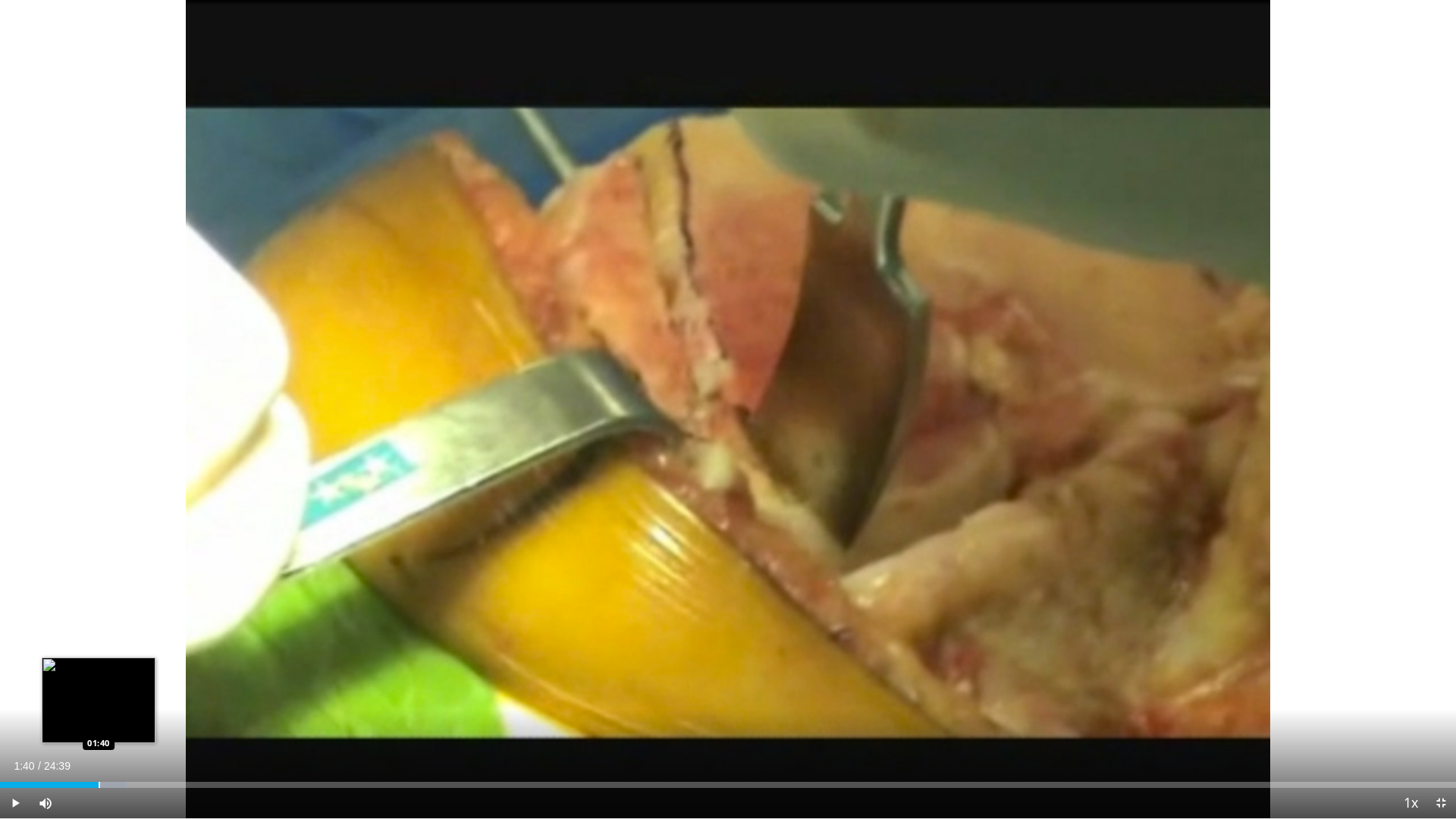
click at [98, 696] on div "Loaded : 8.71% 01:40 01:40" at bounding box center [728, 780] width 1456 height 14
click at [118, 696] on div "Progress Bar" at bounding box center [119, 784] width 2 height 6
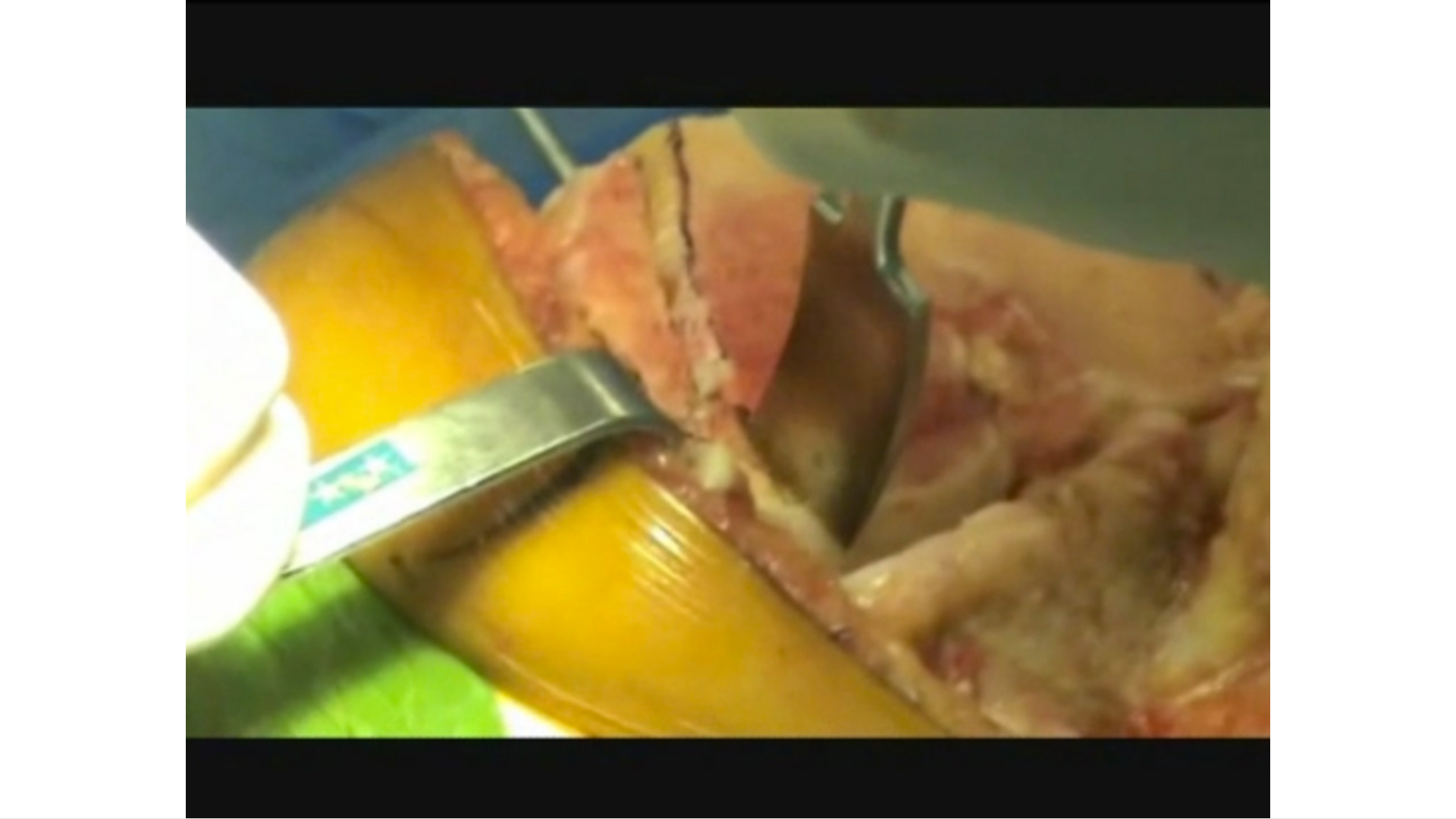
click at [127, 696] on video-js "**********" at bounding box center [728, 410] width 1456 height 819
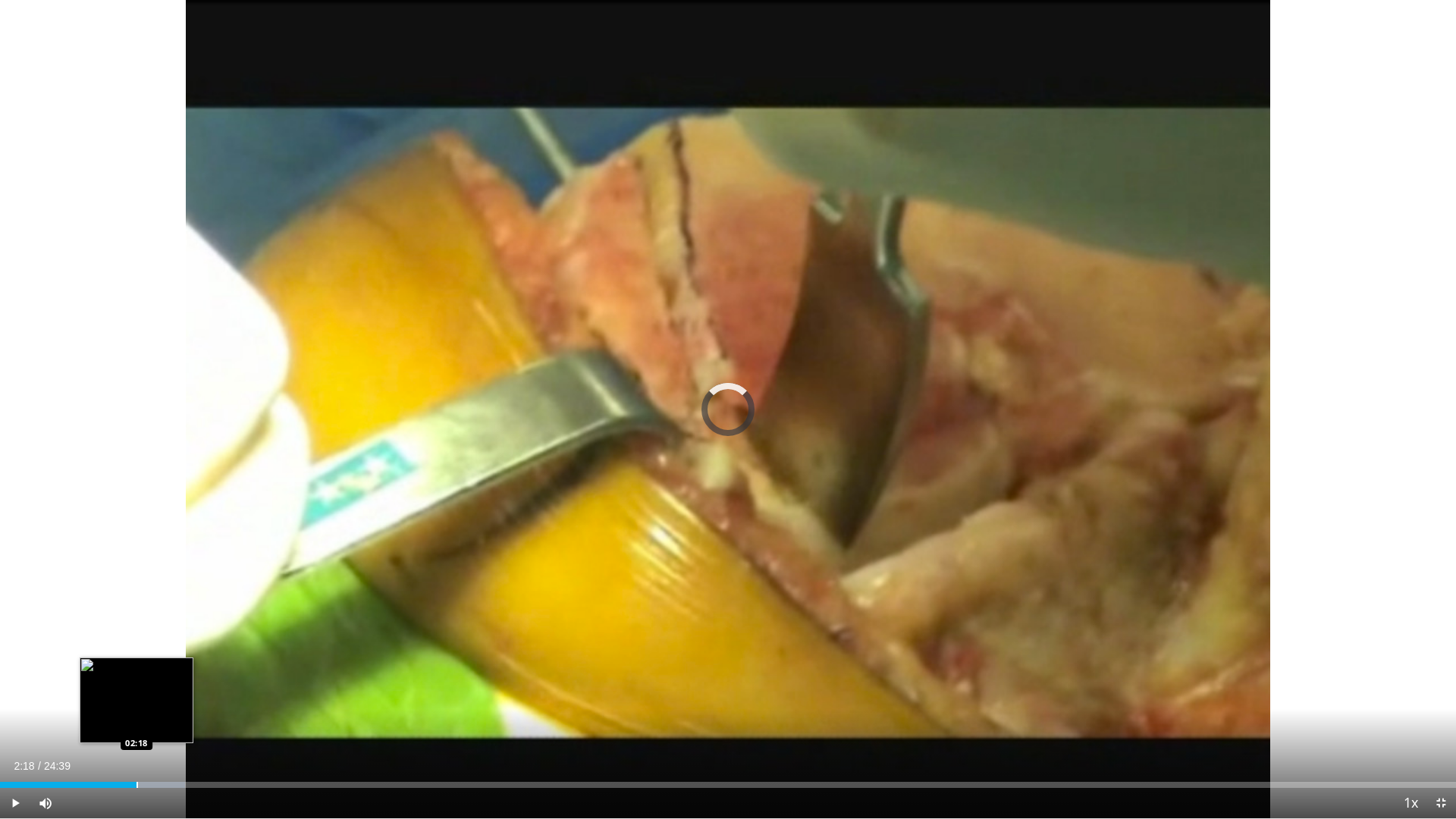
click at [136, 696] on div "Progress Bar" at bounding box center [137, 784] width 2 height 6
click at [146, 696] on div "Progress Bar" at bounding box center [147, 784] width 2 height 6
click at [157, 696] on div "Progress Bar" at bounding box center [158, 784] width 2 height 6
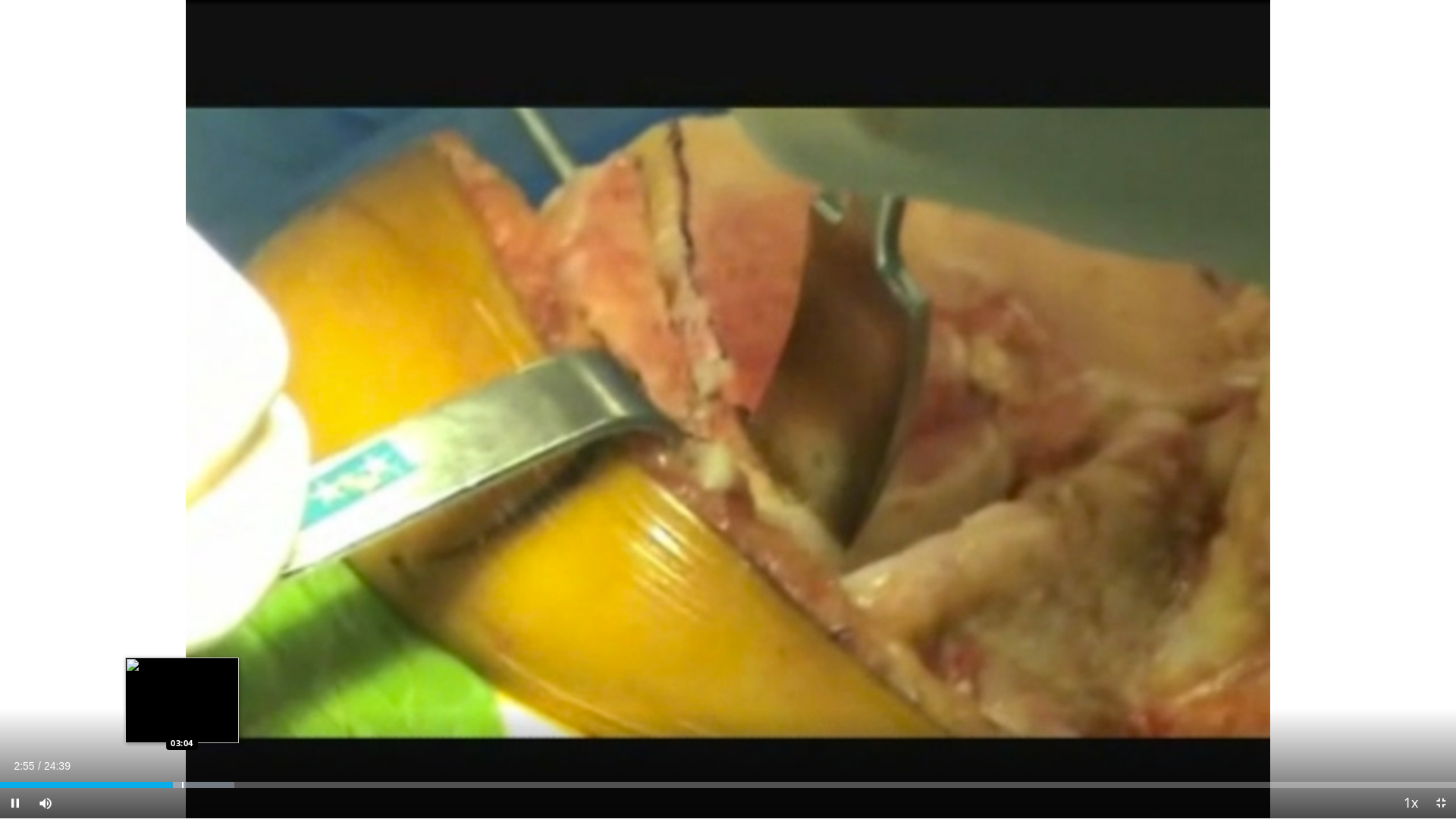
click at [182, 696] on div "Loaded : 16.08% 02:55 03:04" at bounding box center [728, 780] width 1456 height 14
click at [205, 696] on div "Progress Bar" at bounding box center [206, 784] width 2 height 6
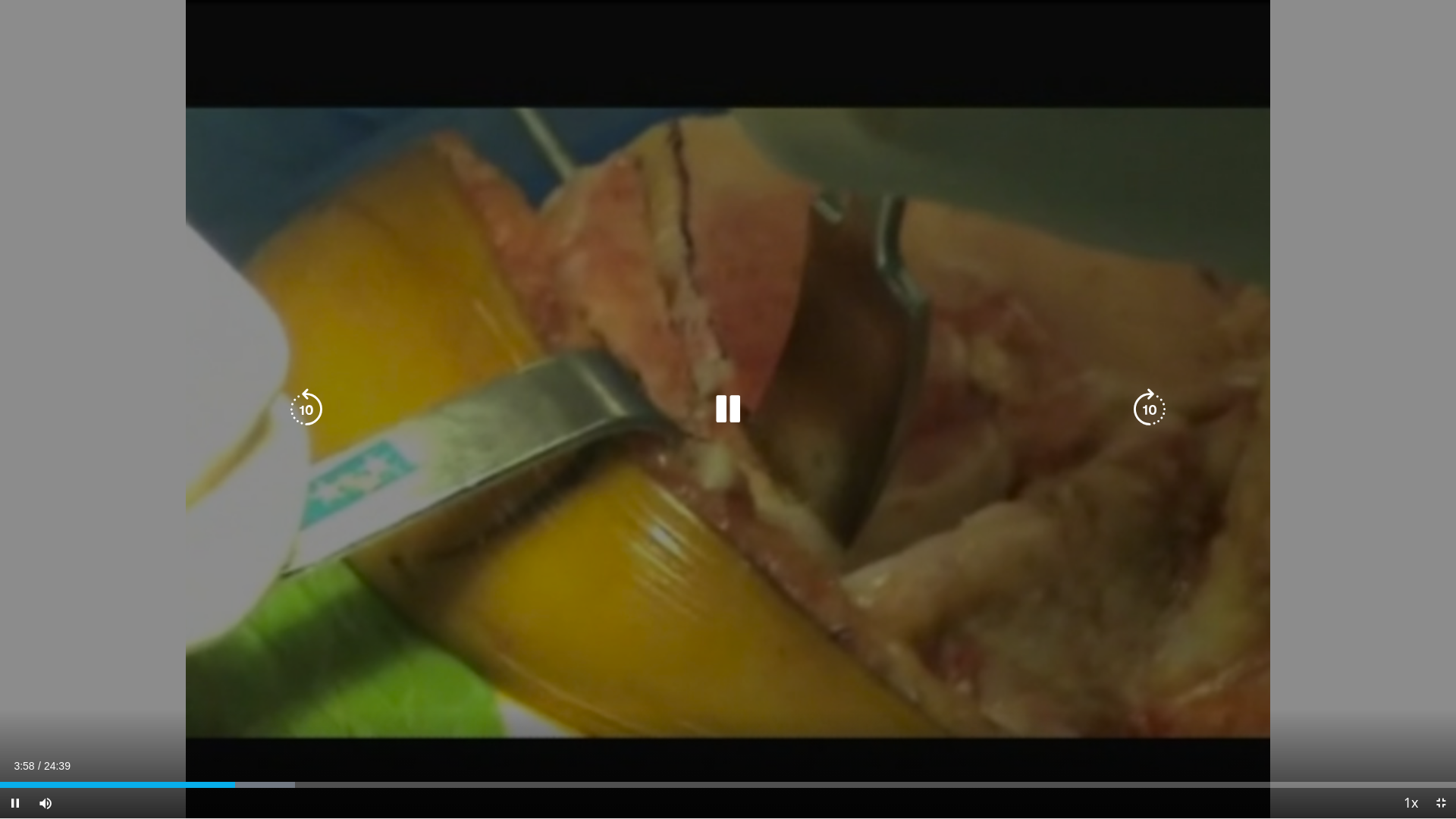
click at [252, 696] on div "Progress Bar" at bounding box center [250, 784] width 91 height 6
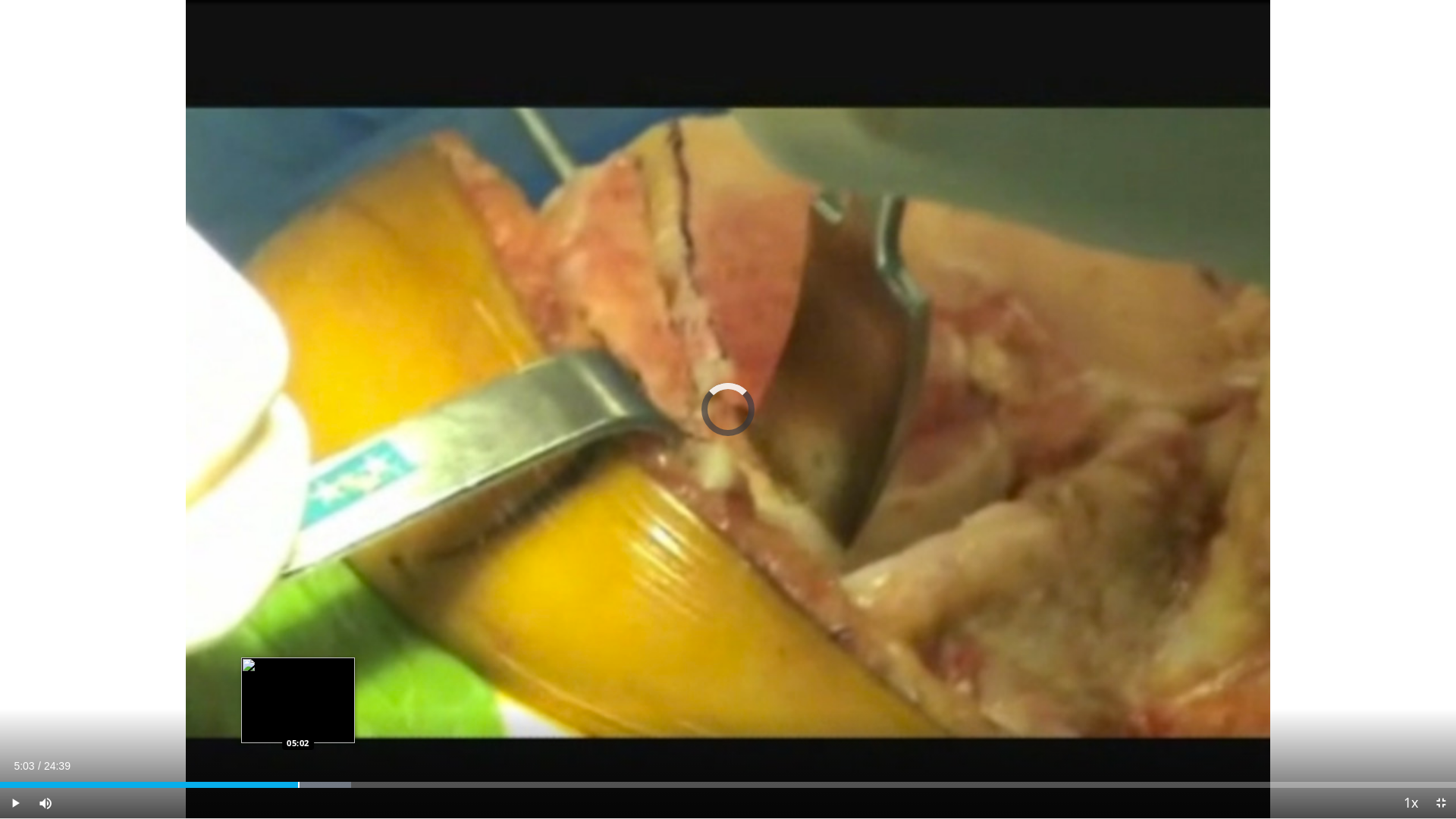
click at [299, 696] on div "Progress Bar" at bounding box center [299, 784] width 2 height 6
click at [333, 696] on div "Progress Bar" at bounding box center [334, 784] width 2 height 6
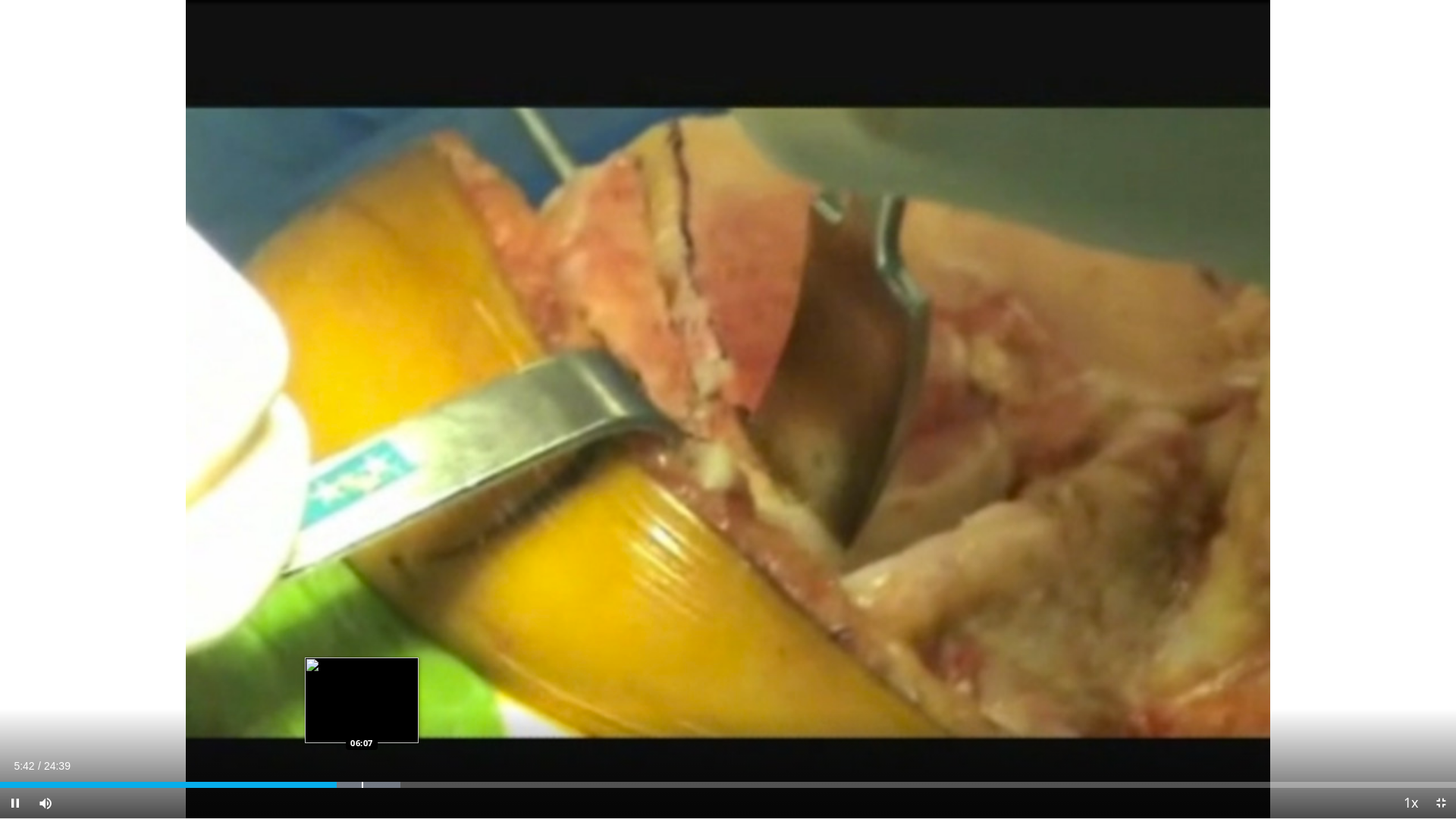
click at [363, 696] on div "Progress Bar" at bounding box center [363, 784] width 2 height 6
click at [393, 696] on div "Progress Bar" at bounding box center [393, 784] width 2 height 6
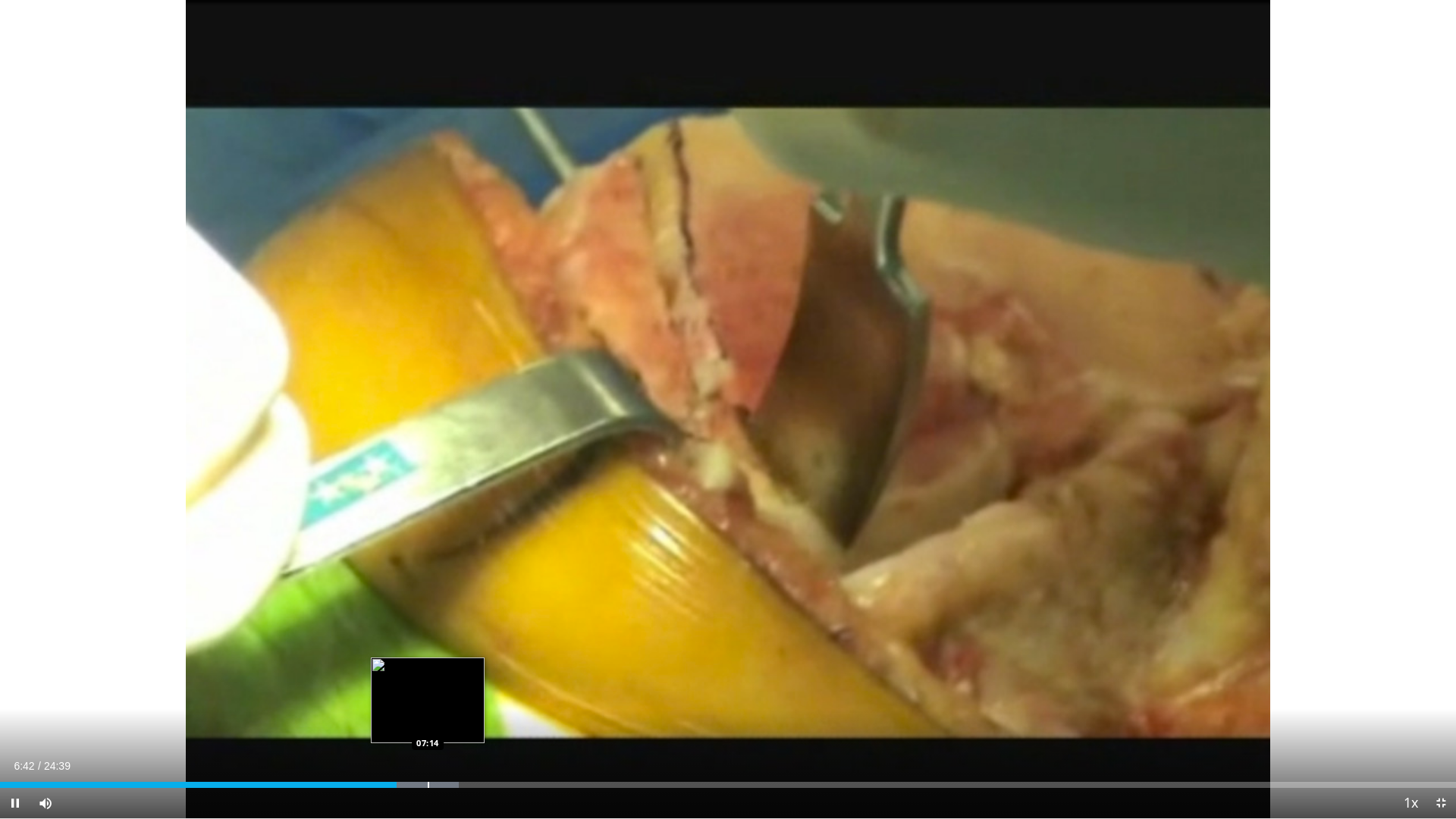
click at [428, 696] on div "Loaded : 31.50% 06:42 07:14" at bounding box center [728, 780] width 1456 height 14
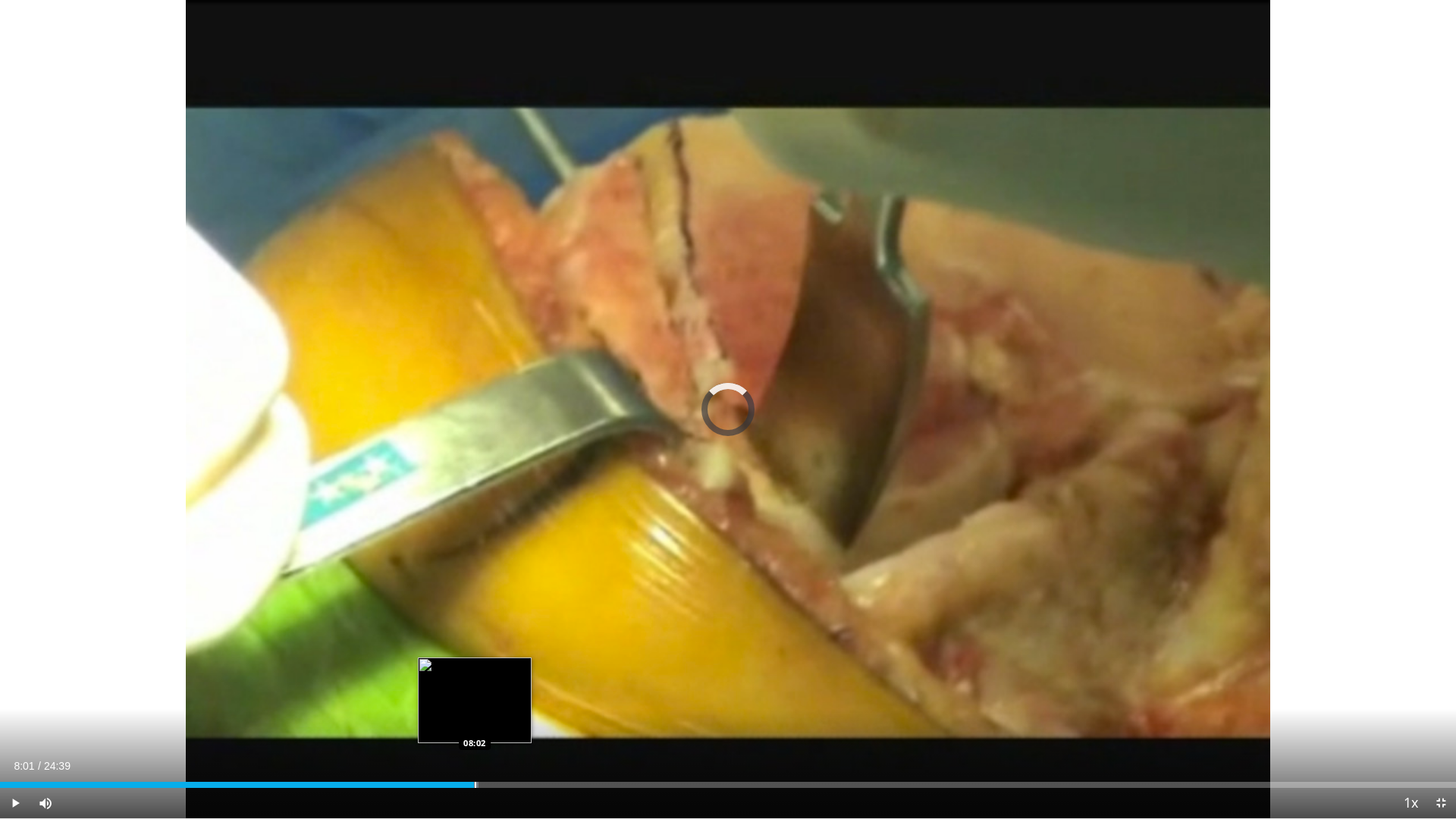
click at [474, 696] on div "Loaded : 32.84% 07:16 08:02" at bounding box center [728, 780] width 1456 height 14
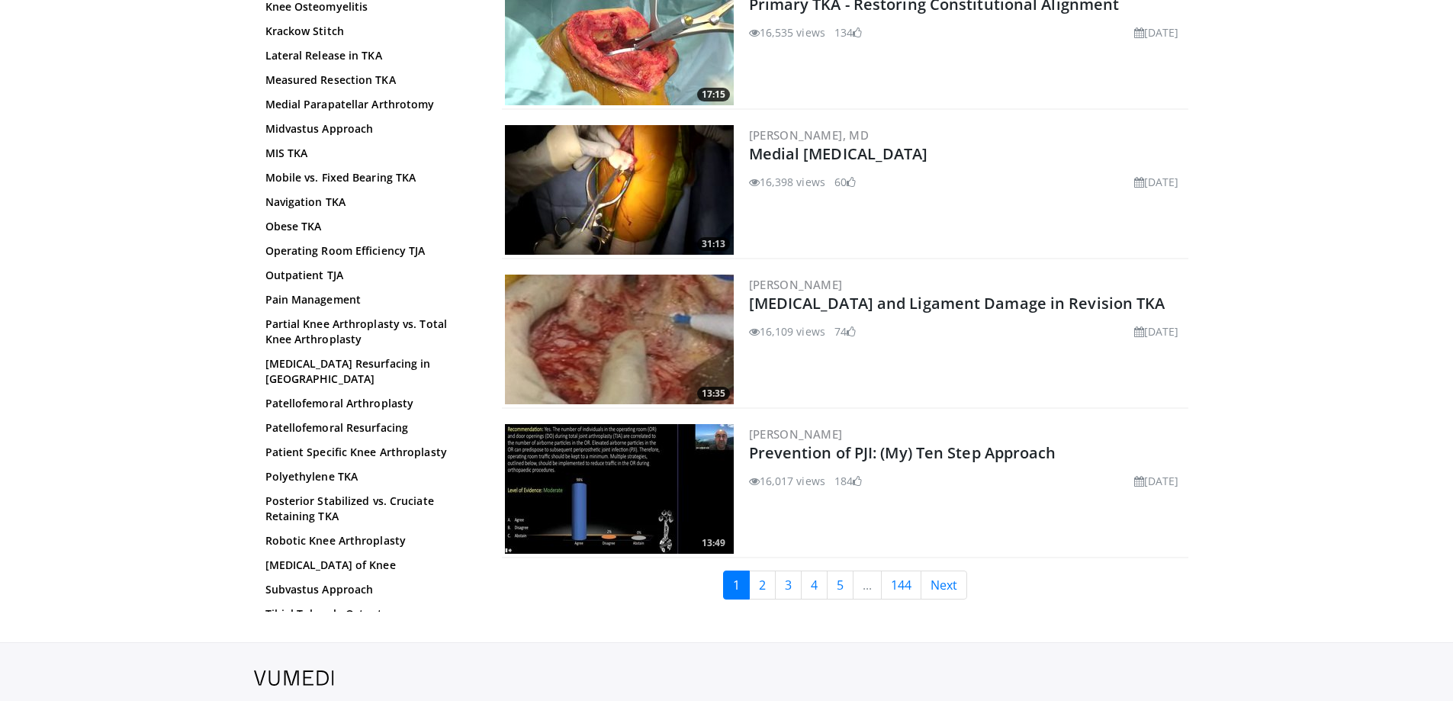
scroll to position [3548, 0]
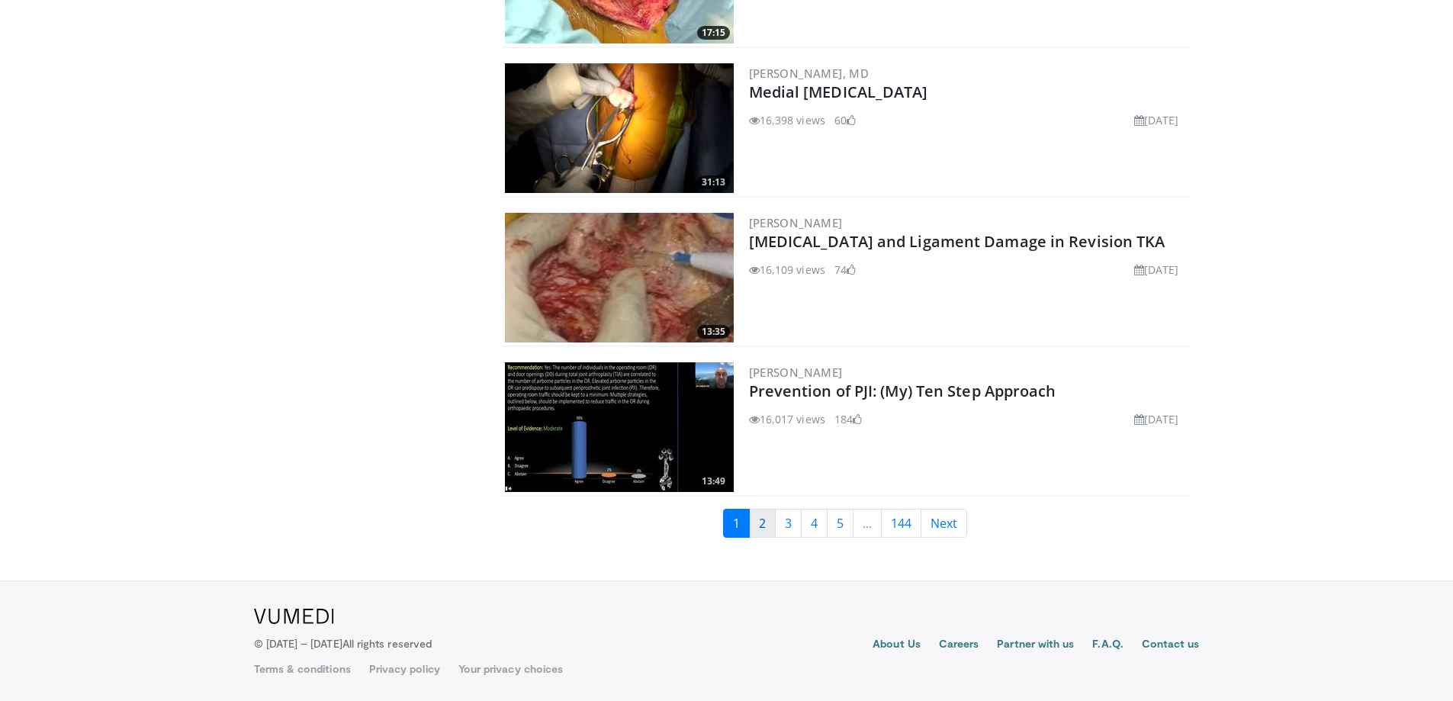
click at [770, 523] on link "2" at bounding box center [762, 523] width 27 height 29
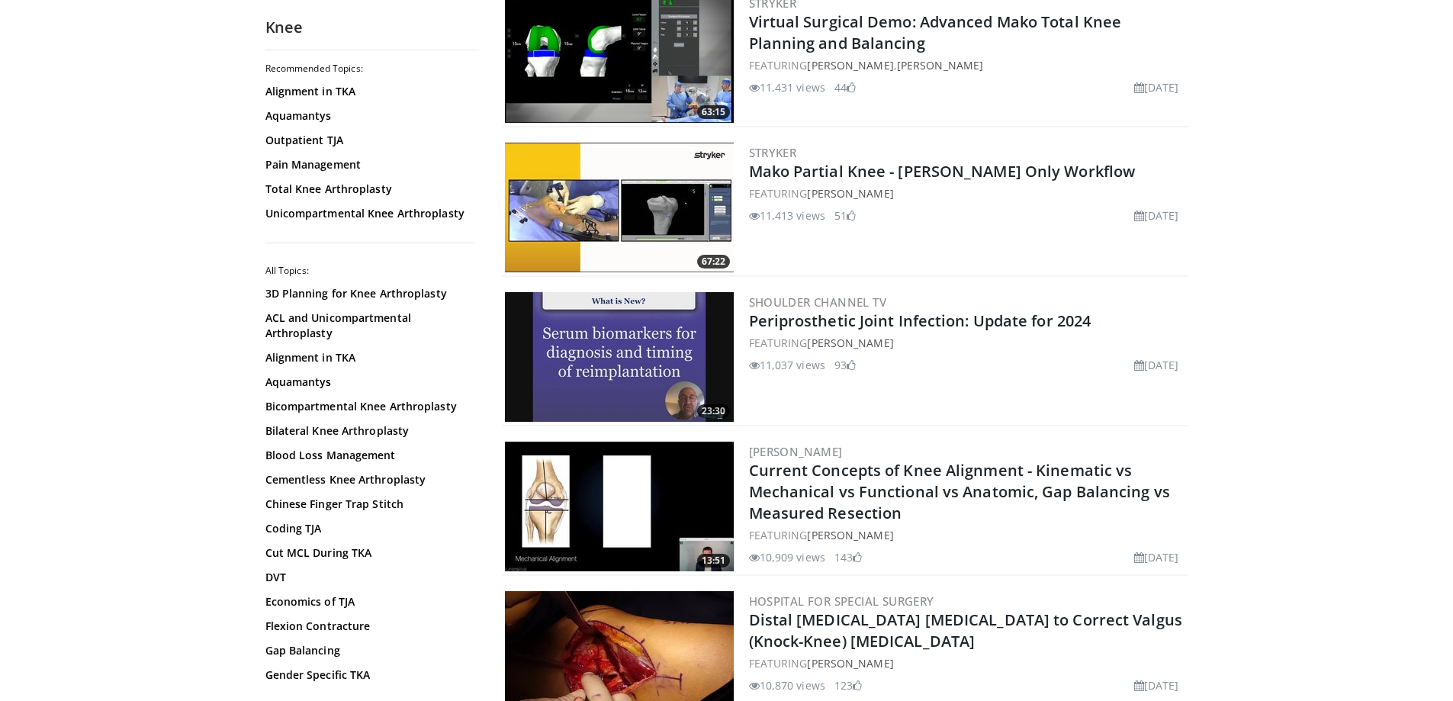
scroll to position [1983, 0]
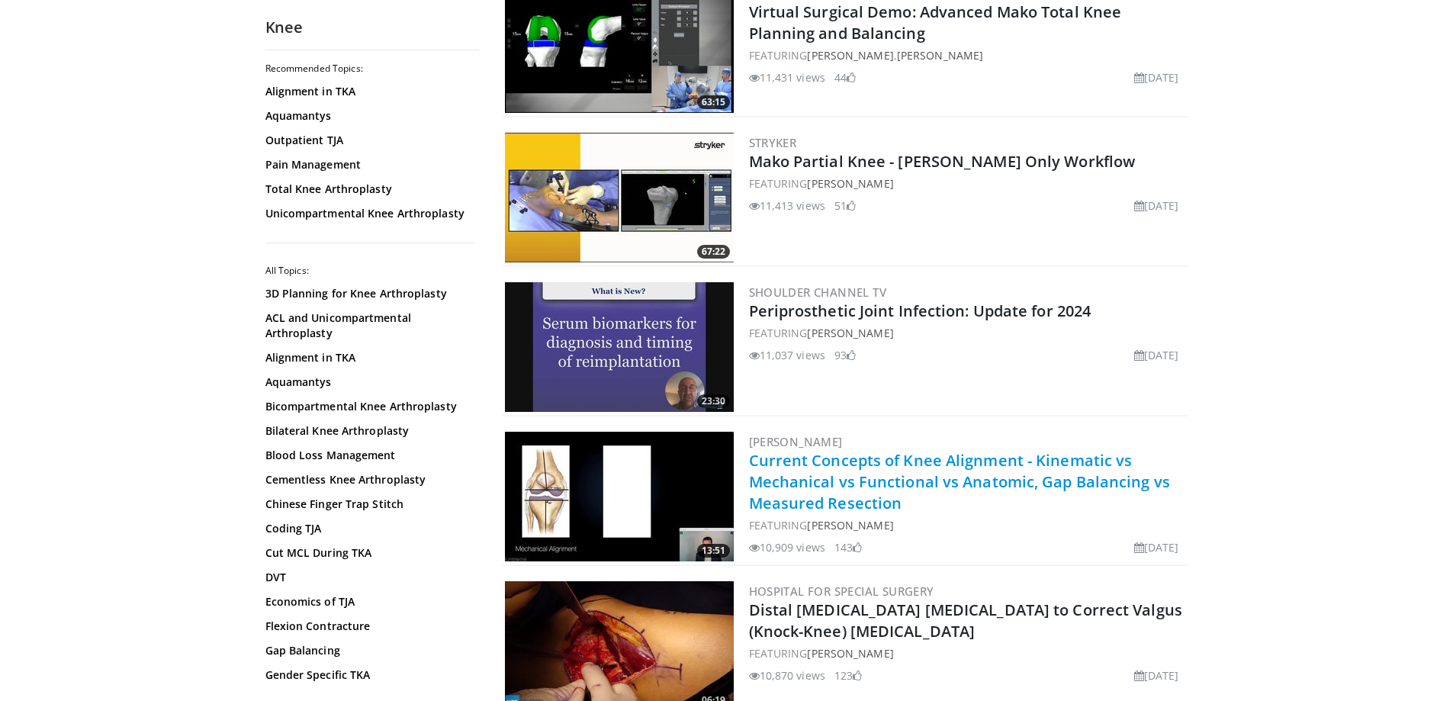
click at [973, 466] on link "Current Concepts of Knee Alignment - Kinematic vs Mechanical vs Functional vs A…" at bounding box center [959, 481] width 421 height 63
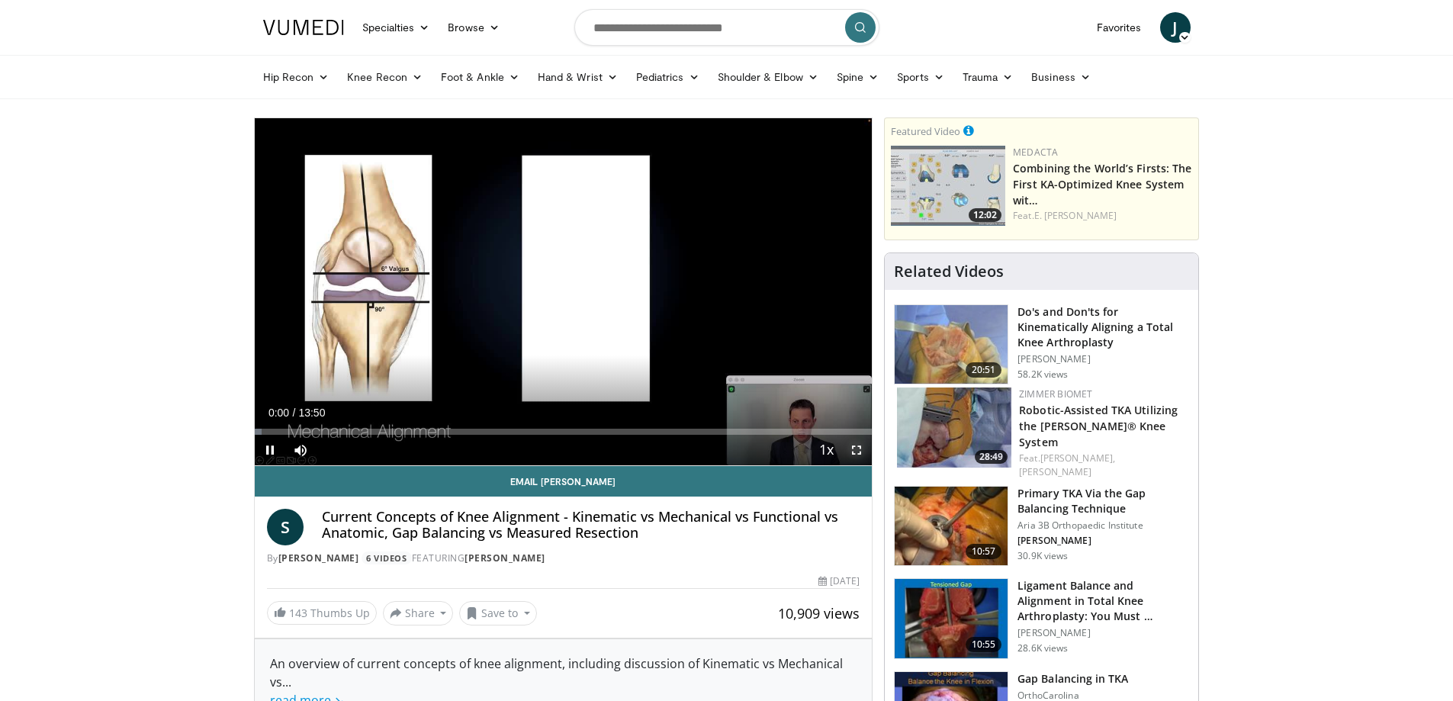
click at [856, 444] on span "Video Player" at bounding box center [856, 450] width 31 height 31
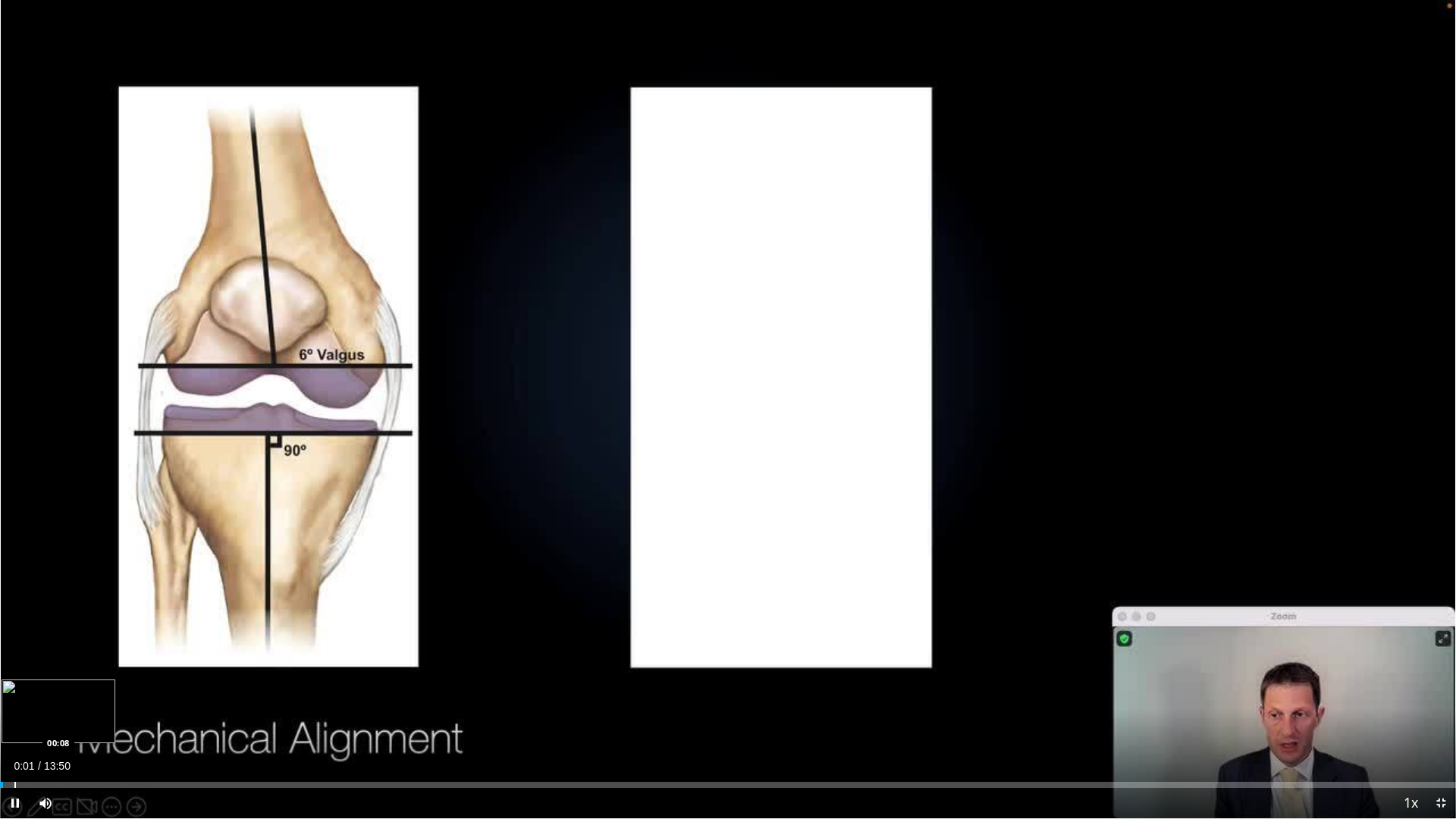
click at [14, 696] on div "Loaded : 0.00% 00:01 00:08" at bounding box center [728, 780] width 1456 height 14
click at [49, 696] on div "Progress Bar" at bounding box center [50, 784] width 2 height 6
click at [70, 696] on div "Progress Bar" at bounding box center [104, 784] width 139 height 6
click at [94, 696] on div "Progress Bar" at bounding box center [95, 784] width 2 height 6
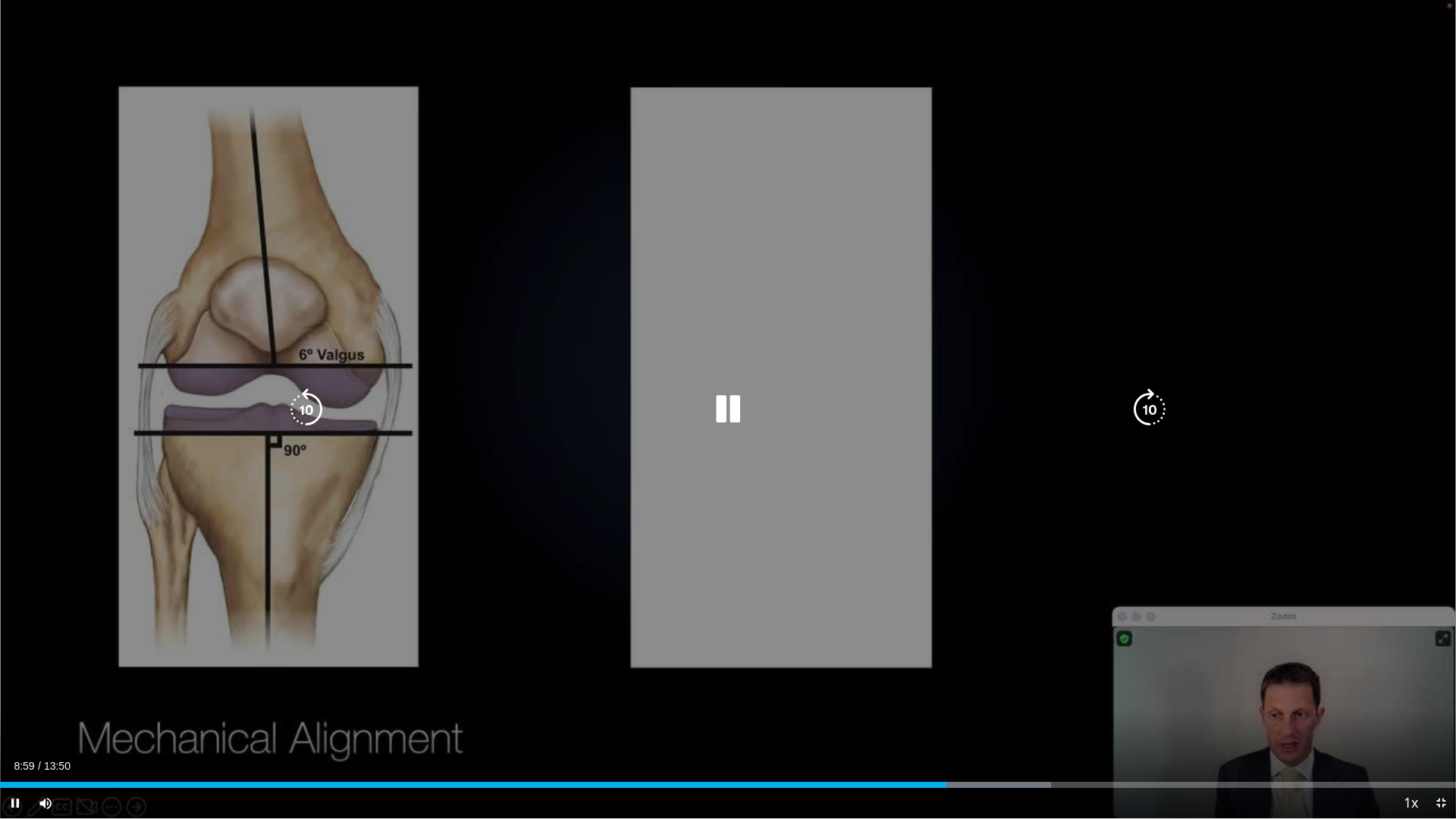
click at [506, 616] on div "10 seconds Tap to unmute" at bounding box center [728, 409] width 1456 height 818
